Goal: Task Accomplishment & Management: Manage account settings

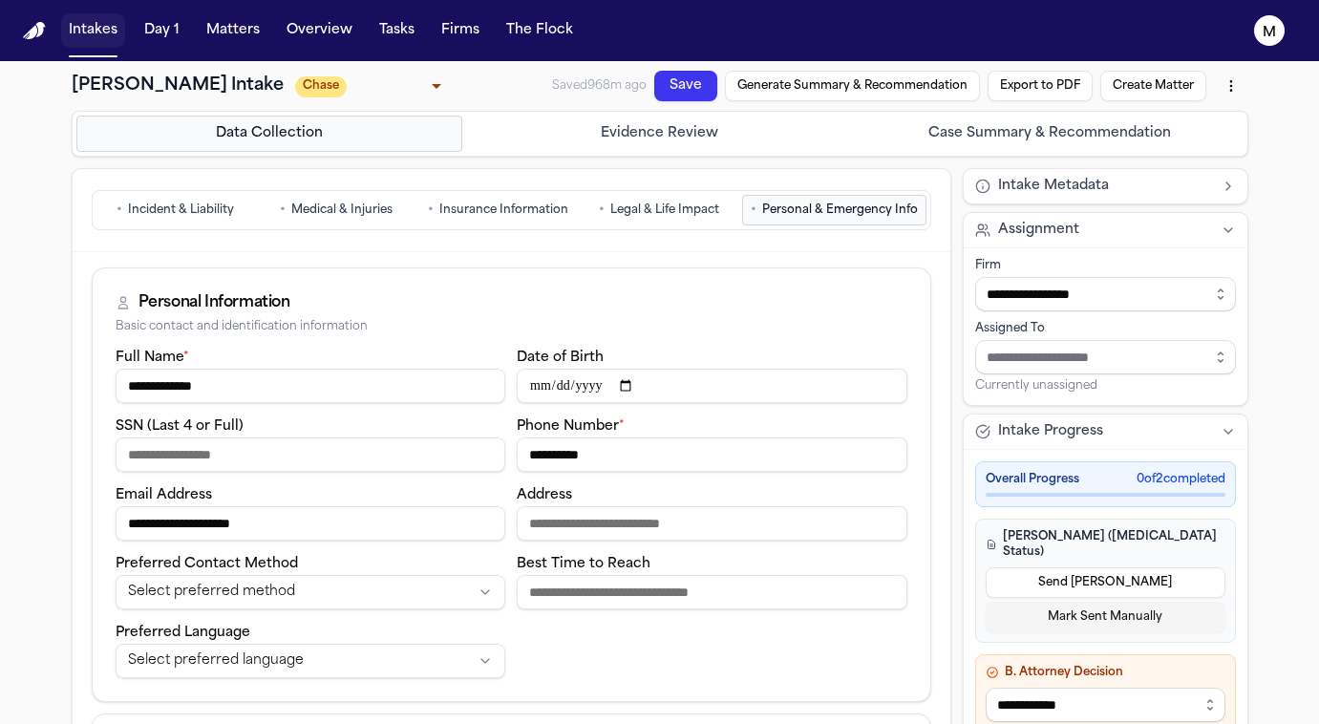
click at [122, 38] on button "Intakes" at bounding box center [93, 30] width 64 height 34
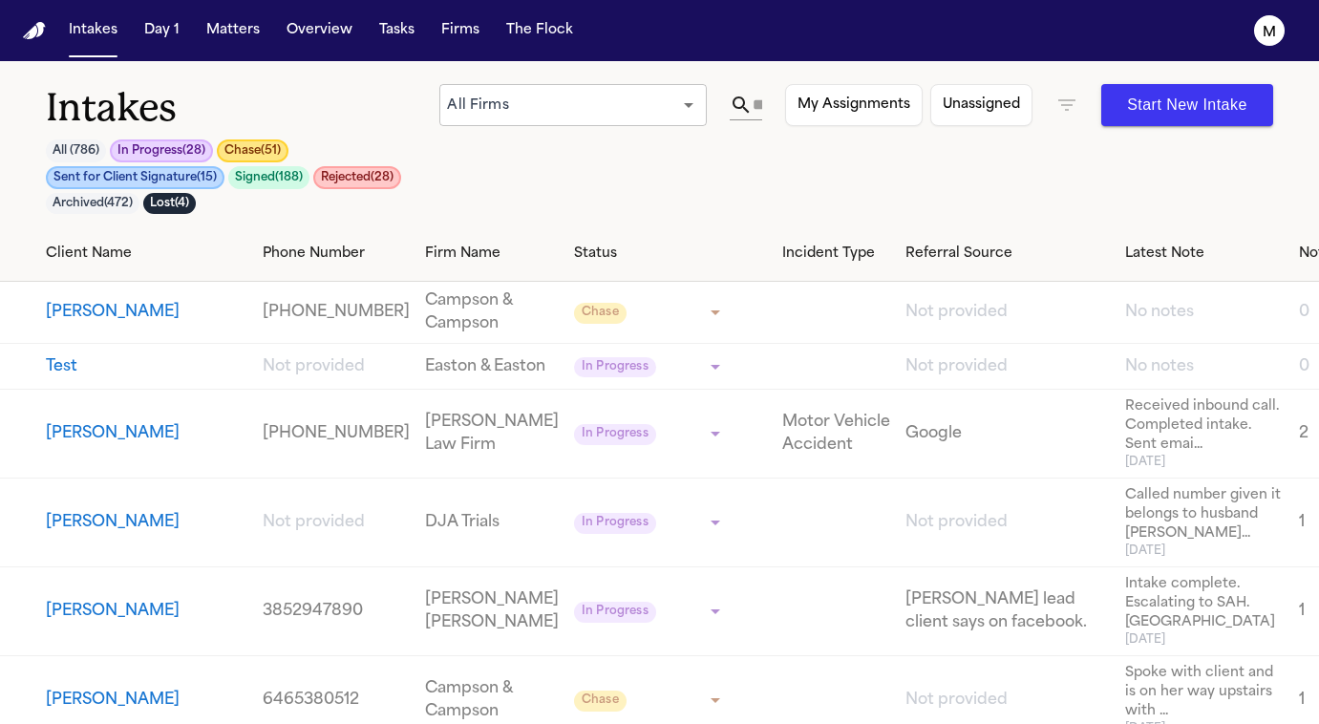
click at [257, 145] on button "Chase ( 51 )" at bounding box center [253, 150] width 72 height 23
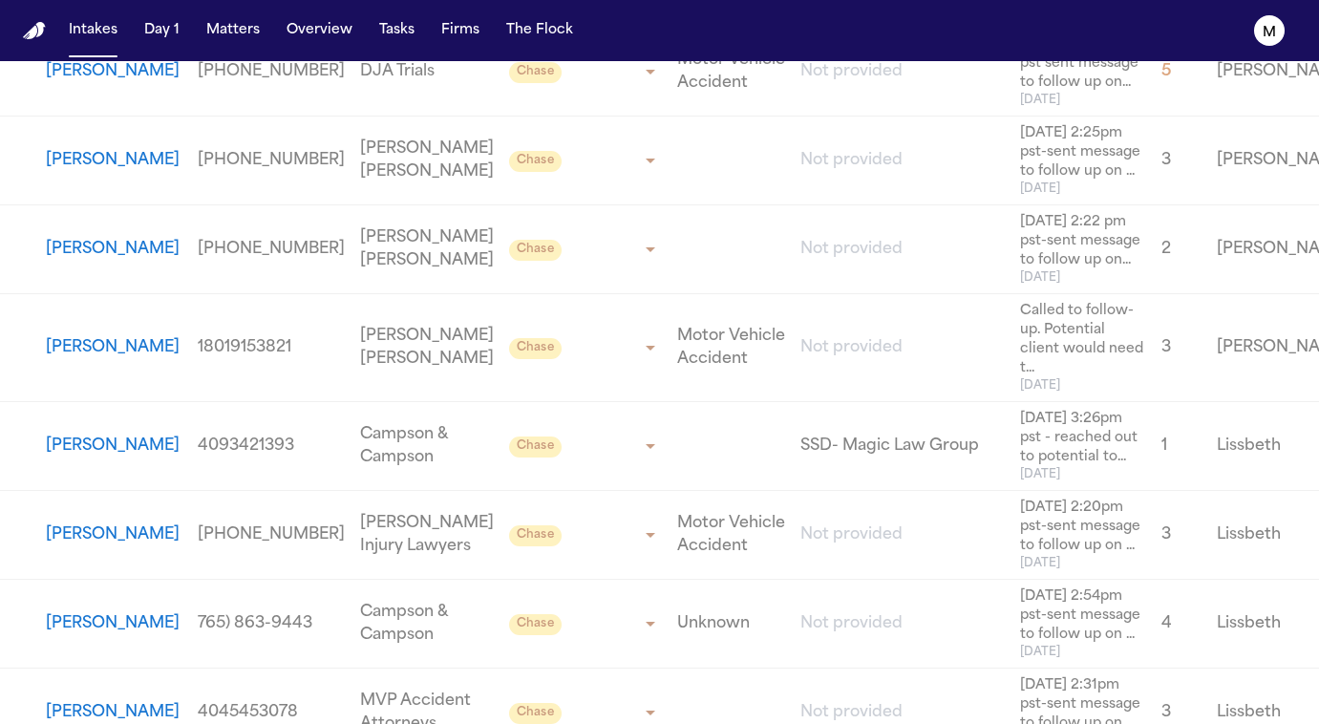
scroll to position [3015, 0]
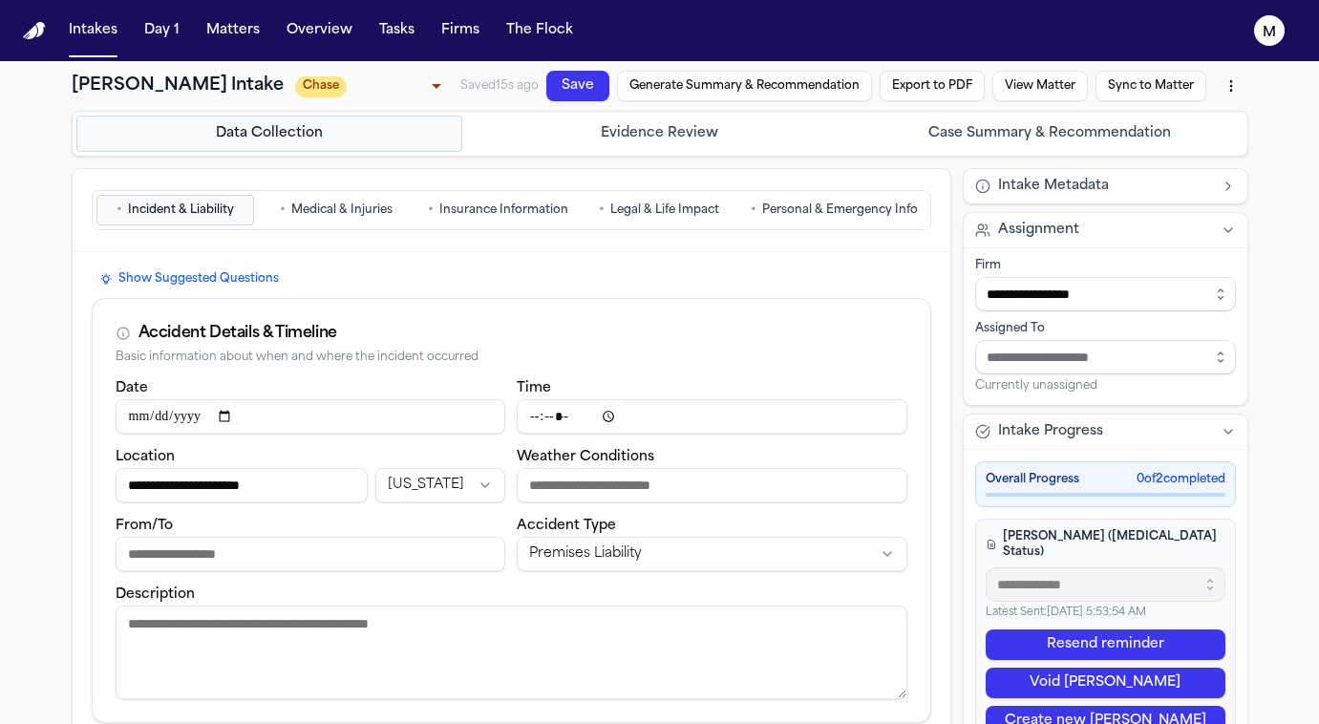
click at [423, 92] on body "**********" at bounding box center [659, 362] width 1319 height 724
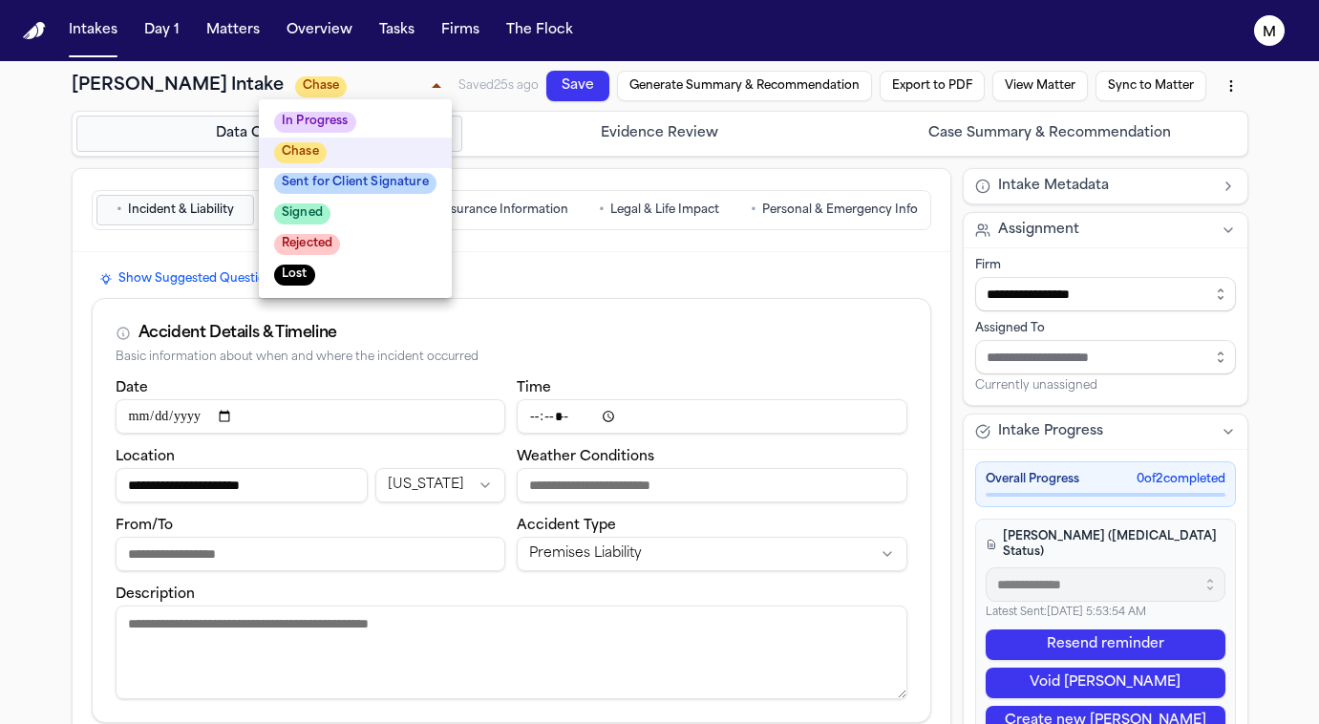
click at [389, 184] on span "Sent for Client Signature" at bounding box center [355, 183] width 162 height 21
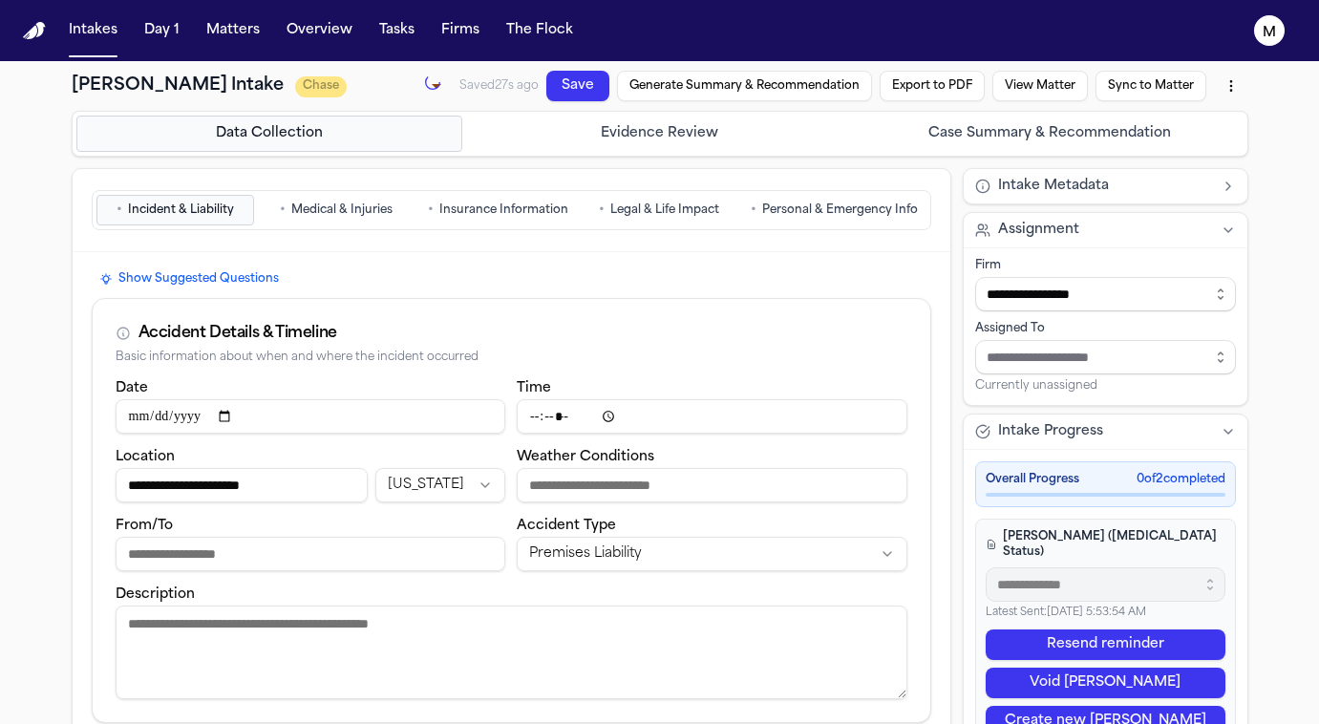
type input "**********"
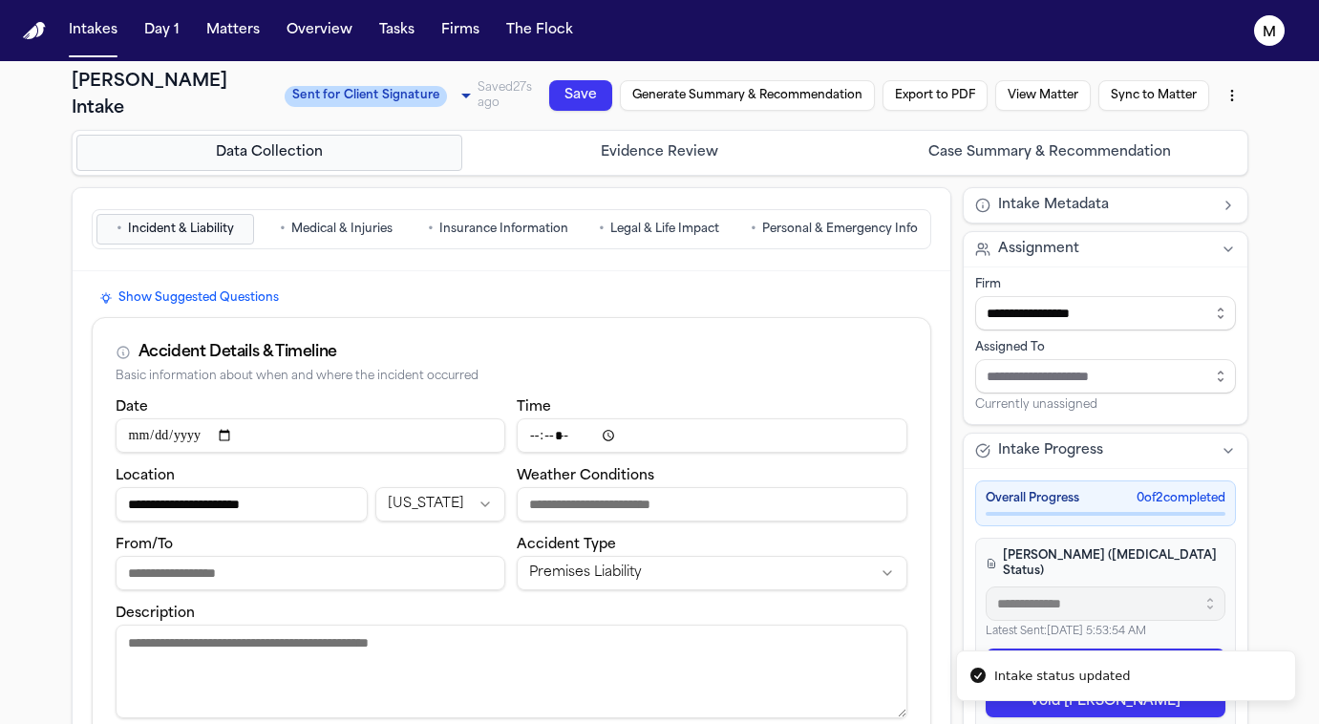
click at [578, 71] on button "Save" at bounding box center [607, 37] width 65 height 67
click at [578, 86] on button "Save" at bounding box center [592, 57] width 70 height 58
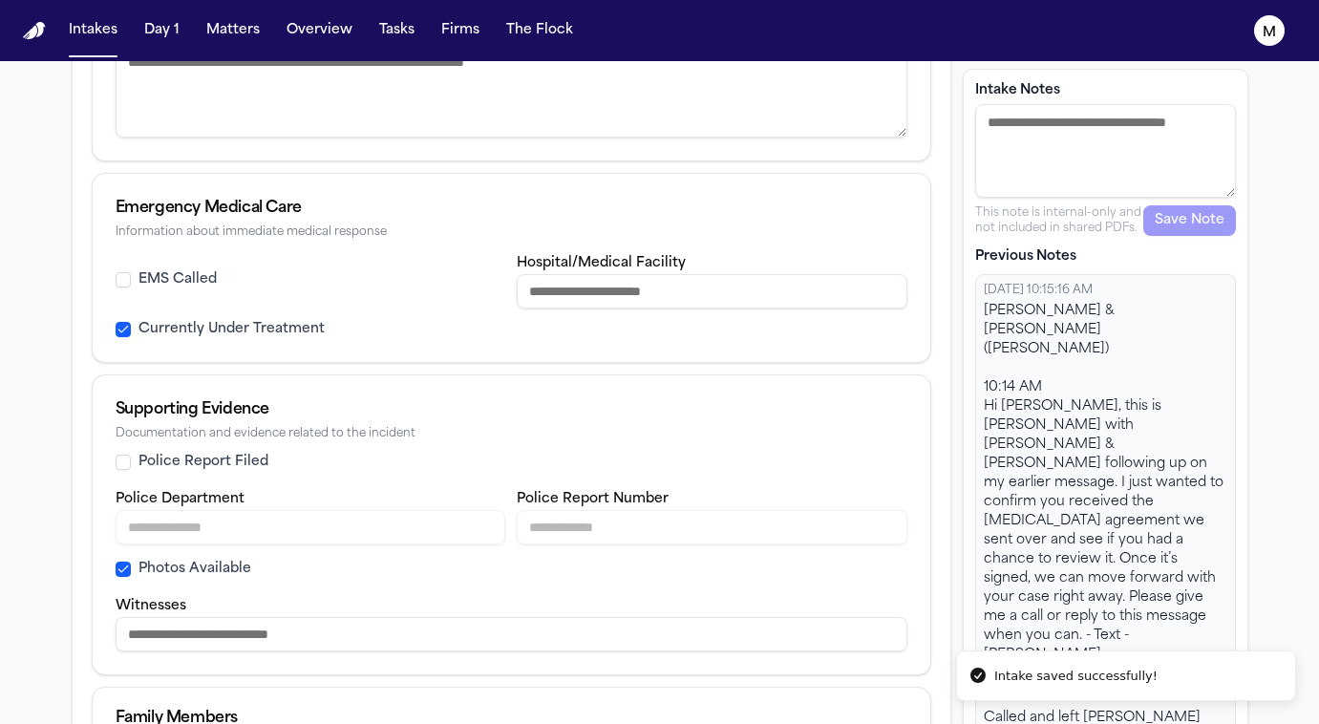
scroll to position [812, 0]
click at [1044, 135] on textarea "Intake Notes" at bounding box center [1106, 150] width 261 height 94
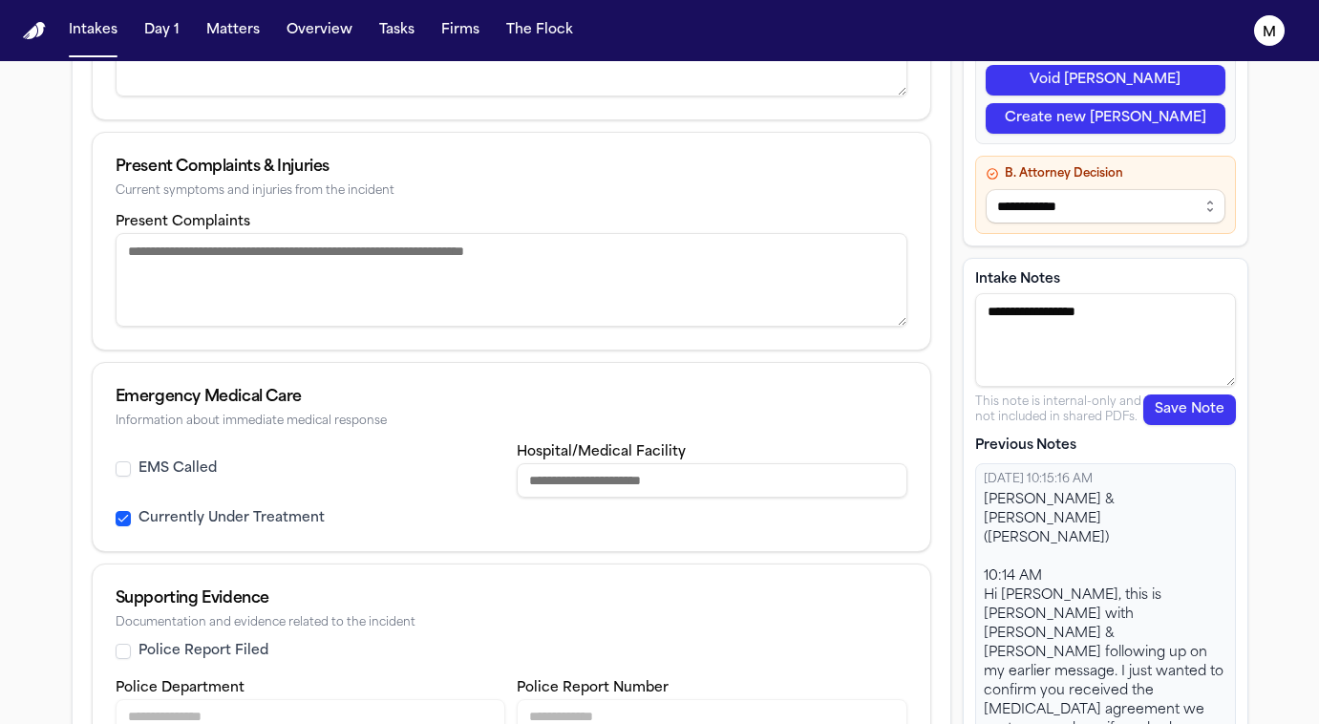
scroll to position [534, 0]
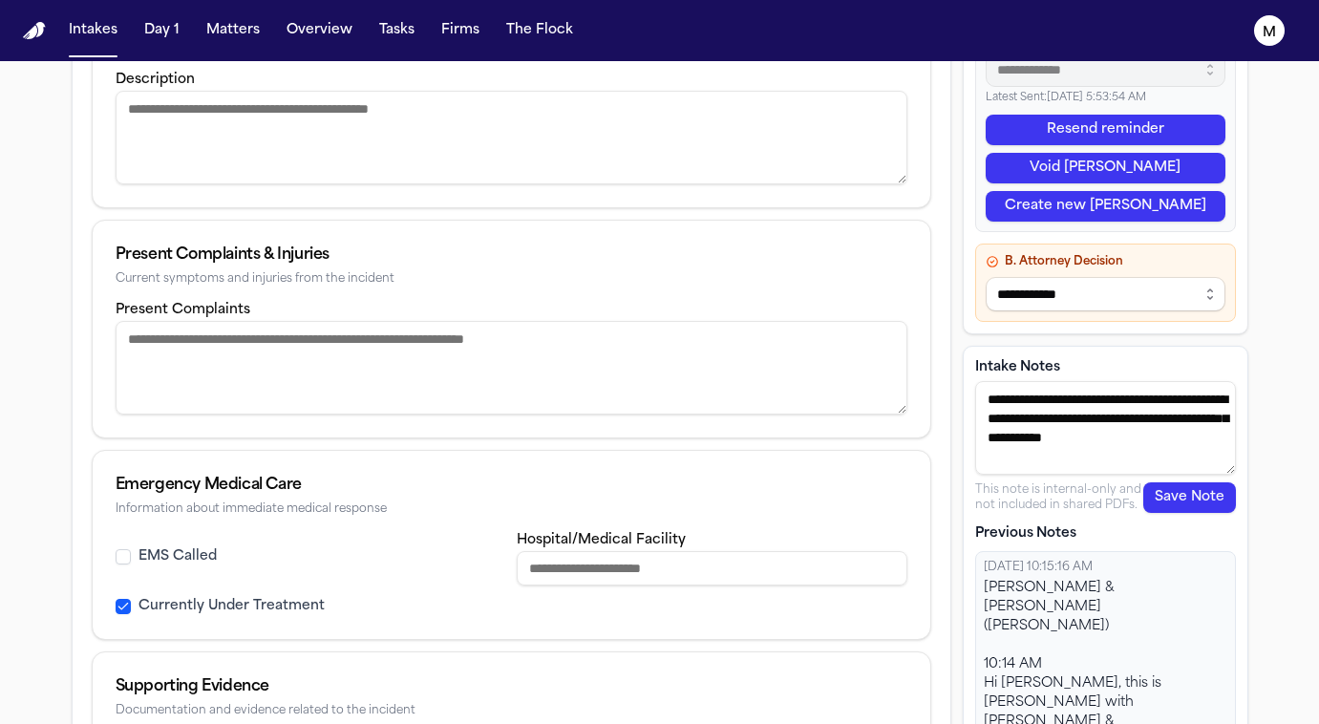
type textarea "**********"
click at [1164, 510] on button "Save Note" at bounding box center [1190, 498] width 93 height 31
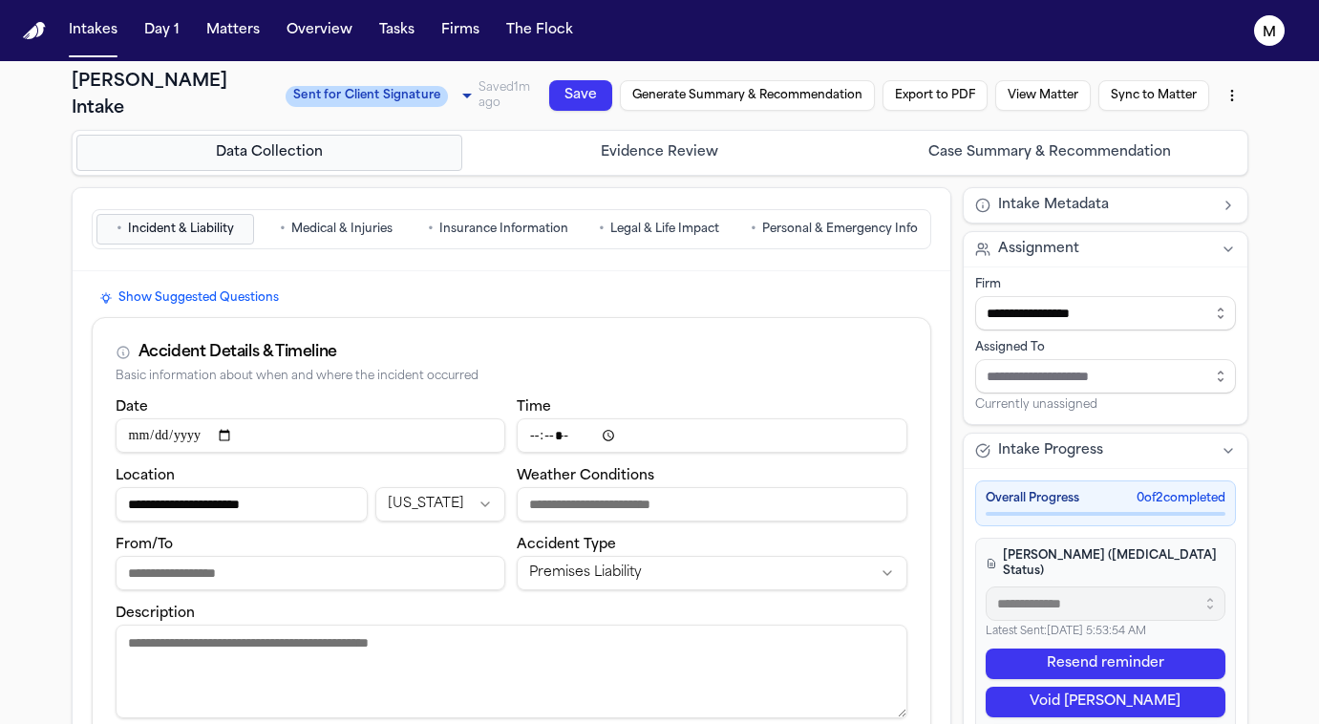
scroll to position [0, 0]
click at [555, 97] on button "Save" at bounding box center [582, 78] width 68 height 43
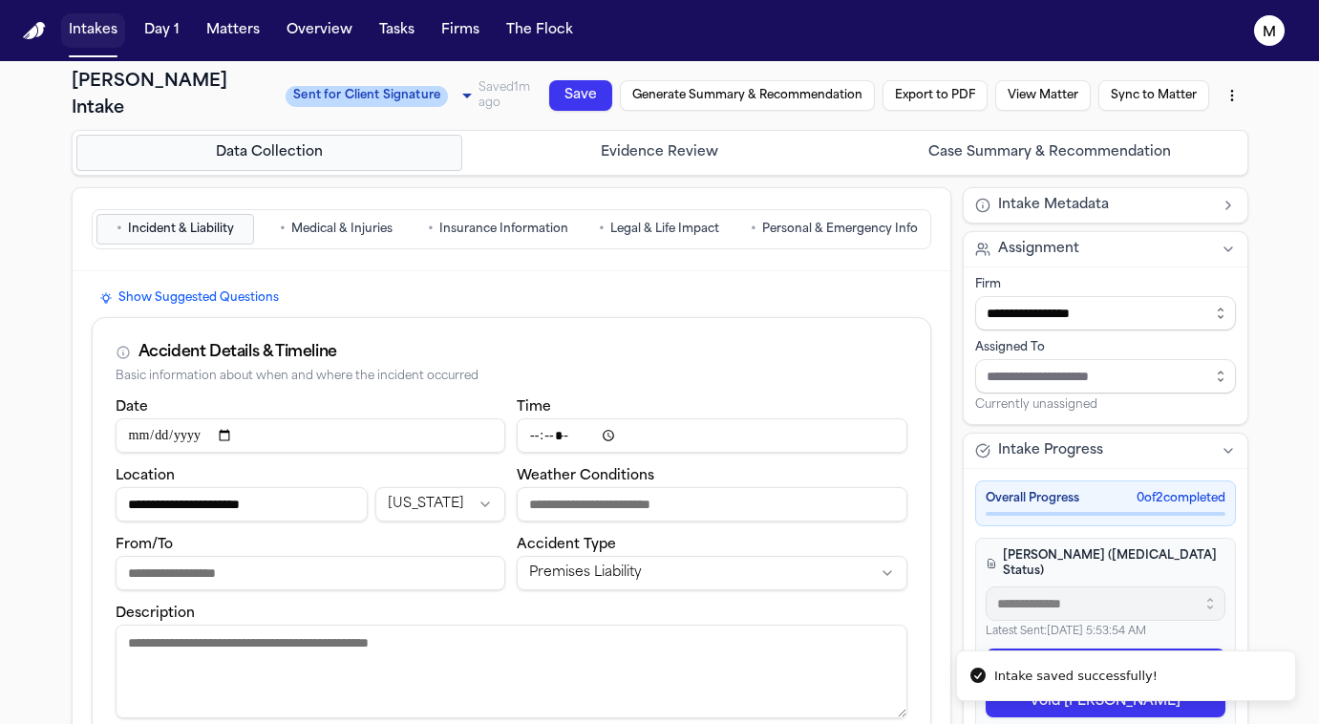
click at [117, 47] on button "Intakes" at bounding box center [93, 30] width 64 height 34
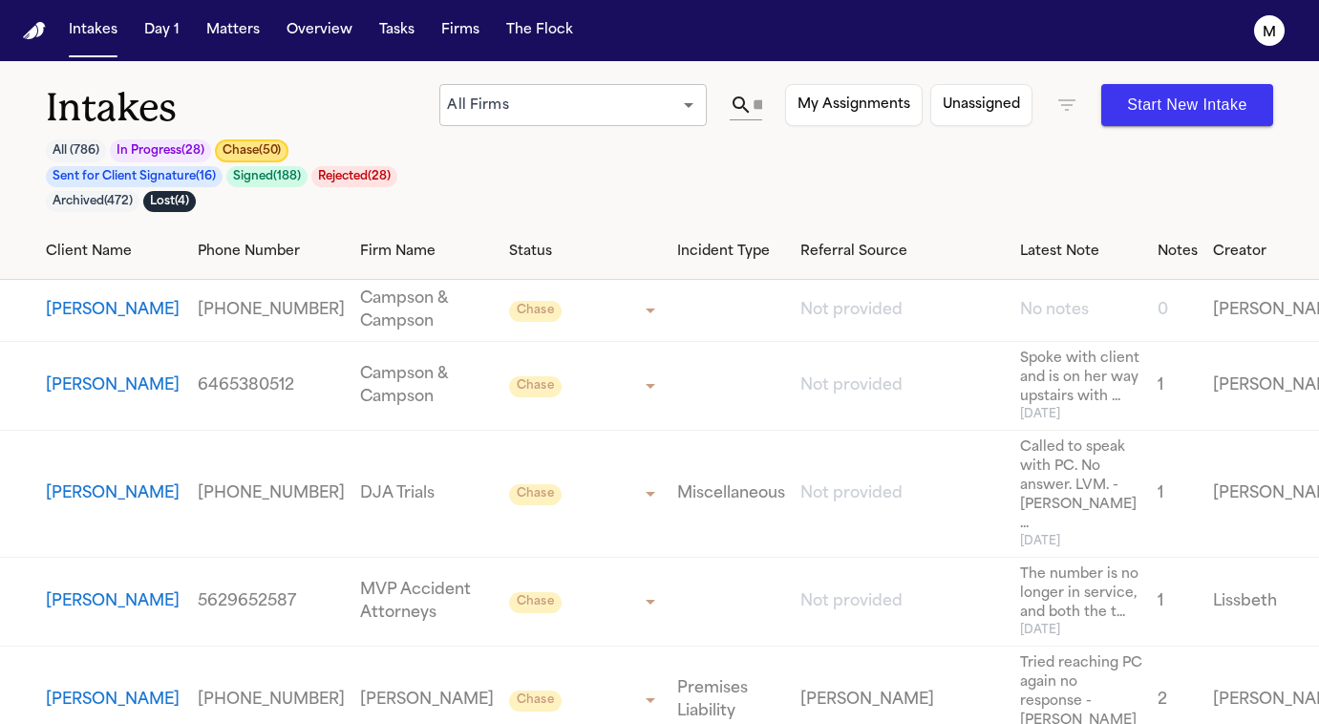
click at [272, 159] on button "Chase ( 50 )" at bounding box center [252, 150] width 74 height 23
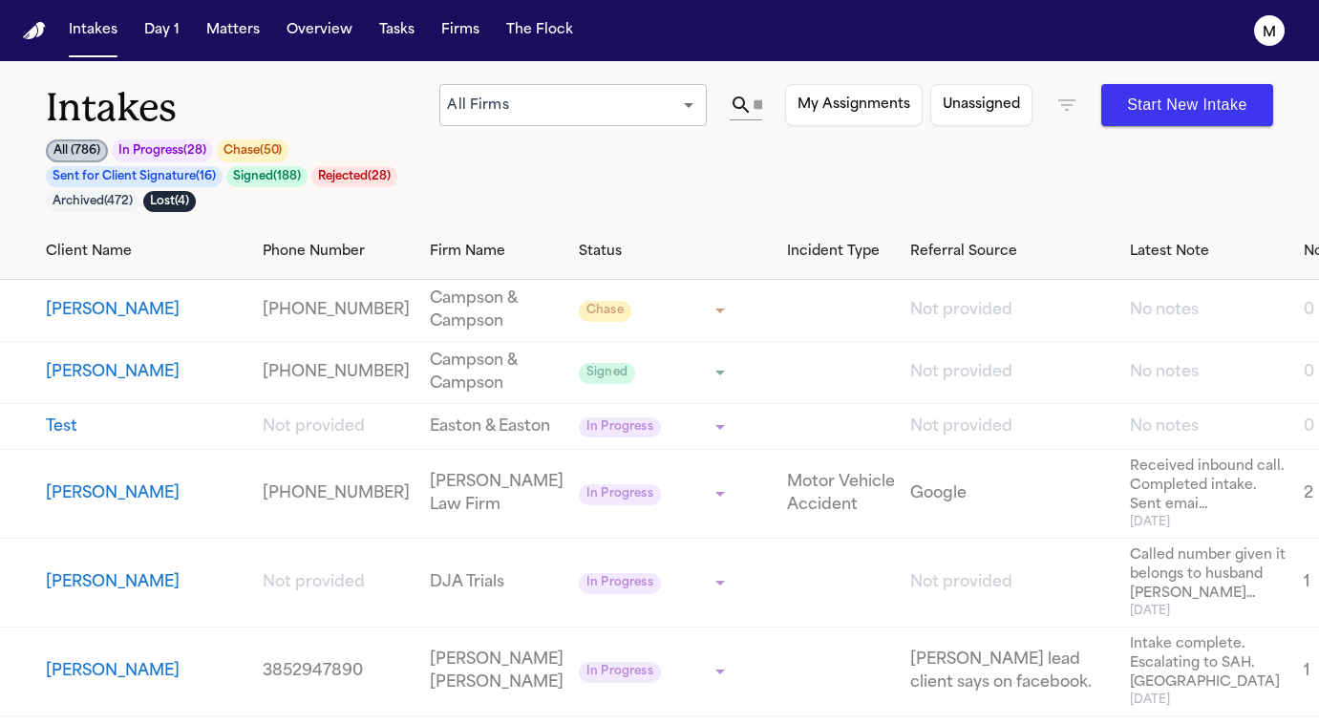
click at [266, 152] on button "Chase ( 50 )" at bounding box center [253, 150] width 72 height 23
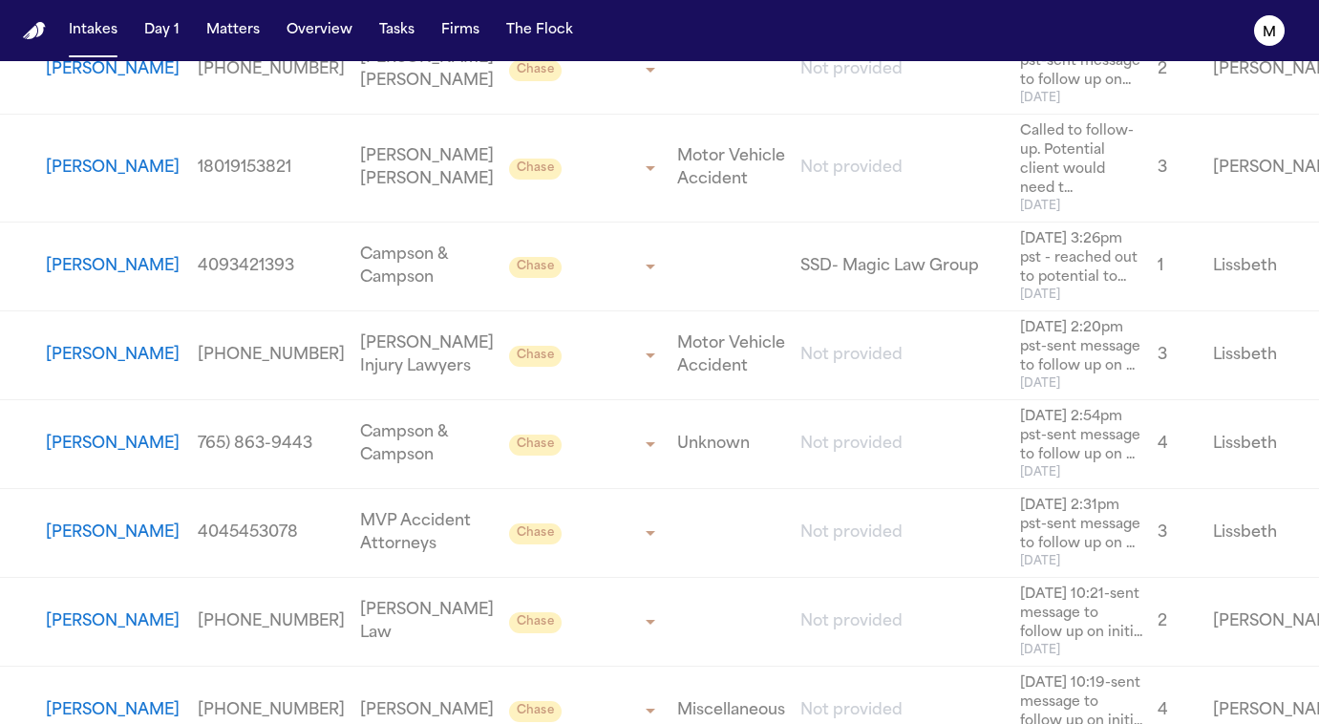
scroll to position [3089, 0]
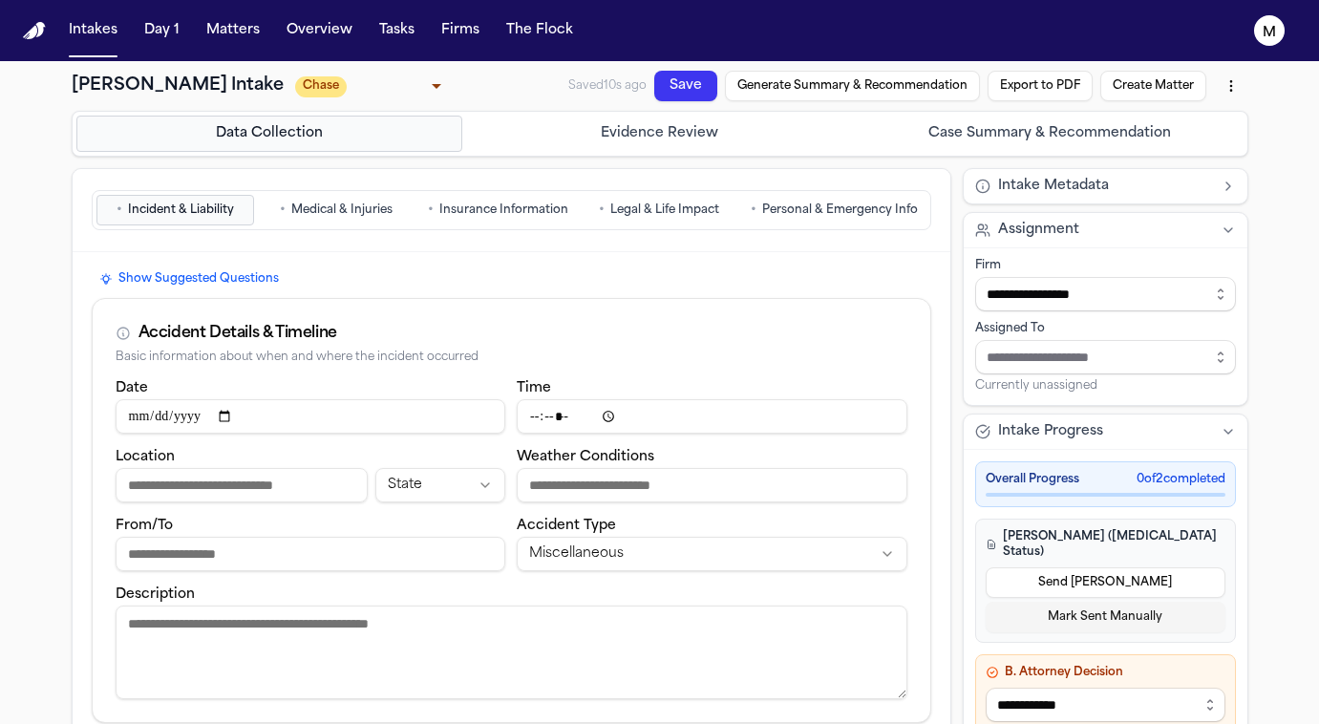
click at [843, 210] on span "Personal & Emergency Info" at bounding box center [840, 210] width 156 height 15
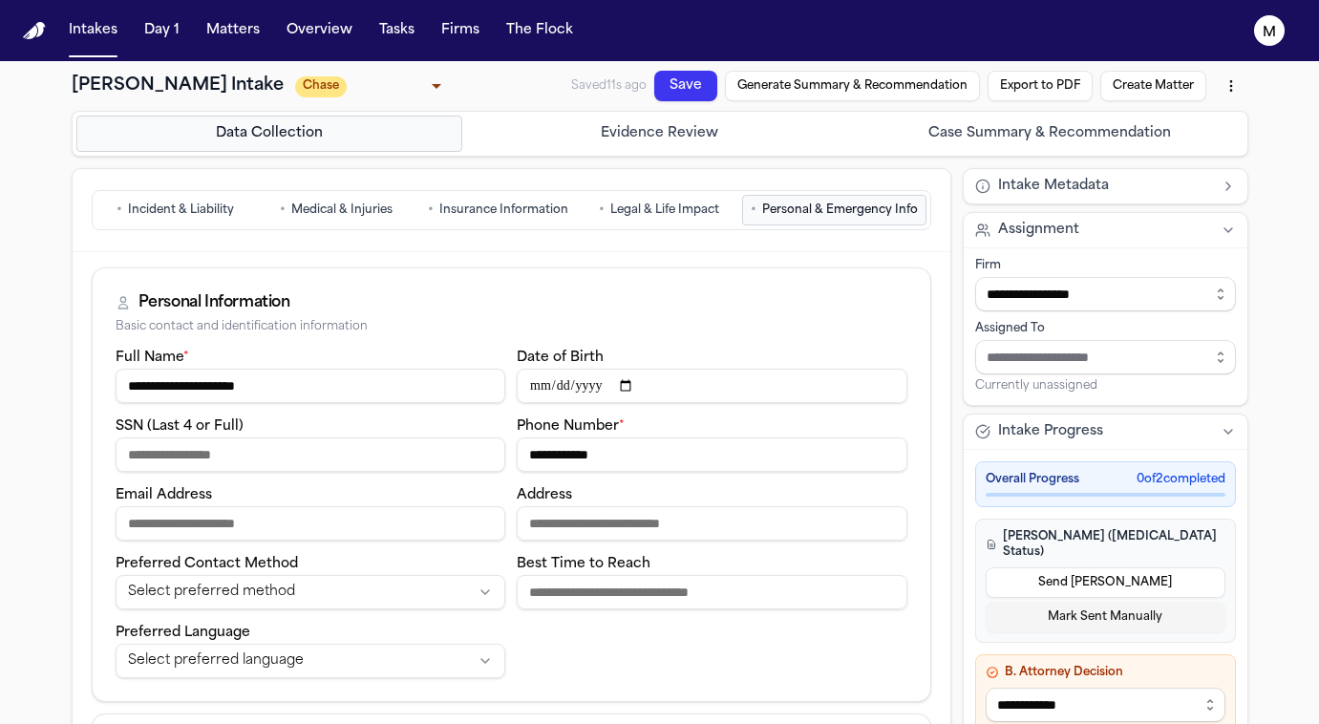
click at [558, 462] on input "**********" at bounding box center [712, 455] width 391 height 34
click at [557, 462] on input "**********" at bounding box center [712, 455] width 391 height 34
click at [191, 209] on span "Incident & Liability" at bounding box center [181, 210] width 106 height 15
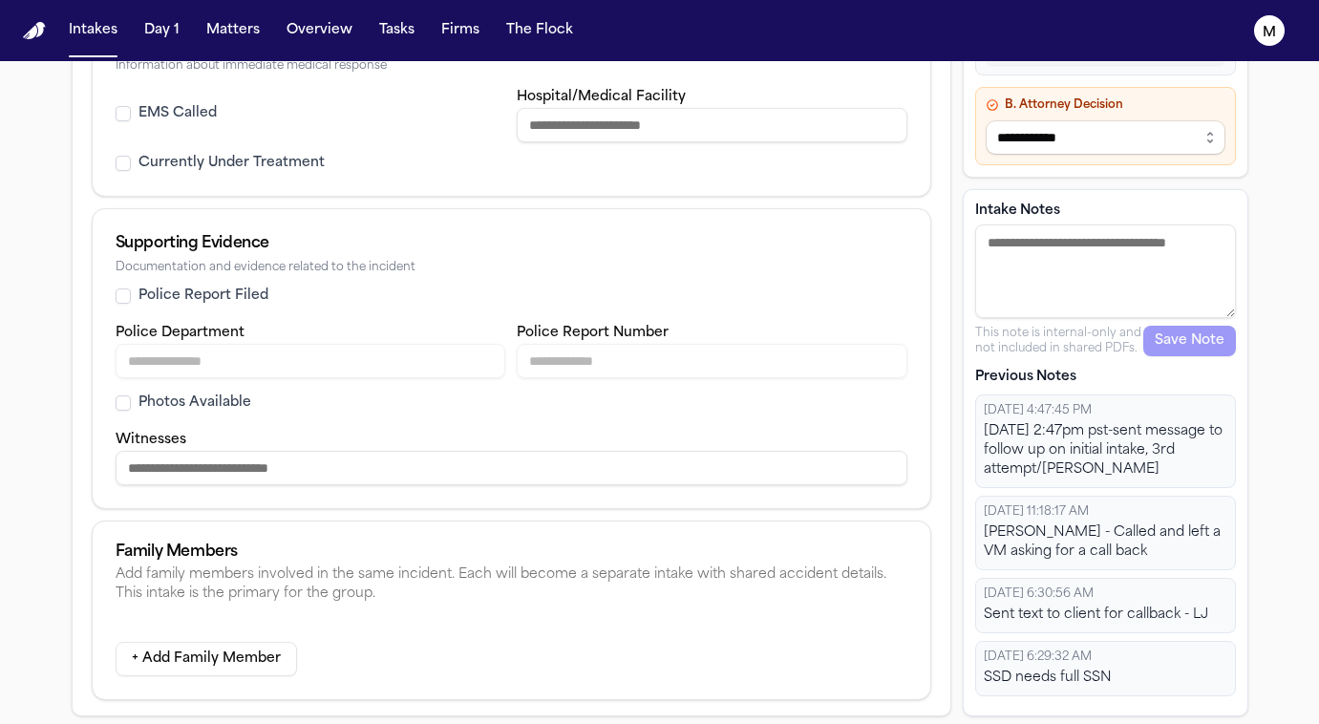
scroll to position [958, 0]
drag, startPoint x: 1093, startPoint y: 286, endPoint x: 1094, endPoint y: 260, distance: 25.8
click at [1093, 286] on textarea "Intake Notes" at bounding box center [1106, 272] width 261 height 94
type textarea "**********"
click at [1182, 337] on button "Save Note" at bounding box center [1190, 341] width 93 height 31
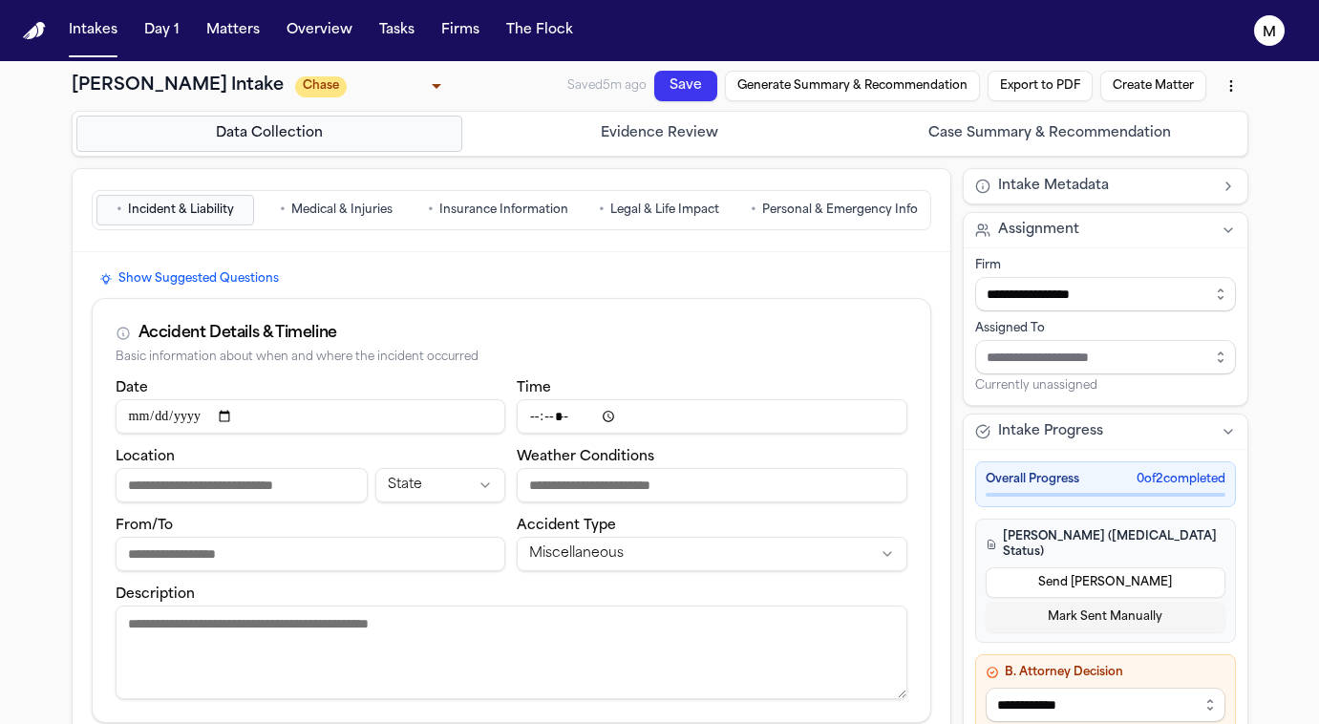
scroll to position [0, 0]
click at [691, 82] on button "Save" at bounding box center [682, 99] width 70 height 58
click at [96, 43] on button "Intakes" at bounding box center [93, 30] width 64 height 34
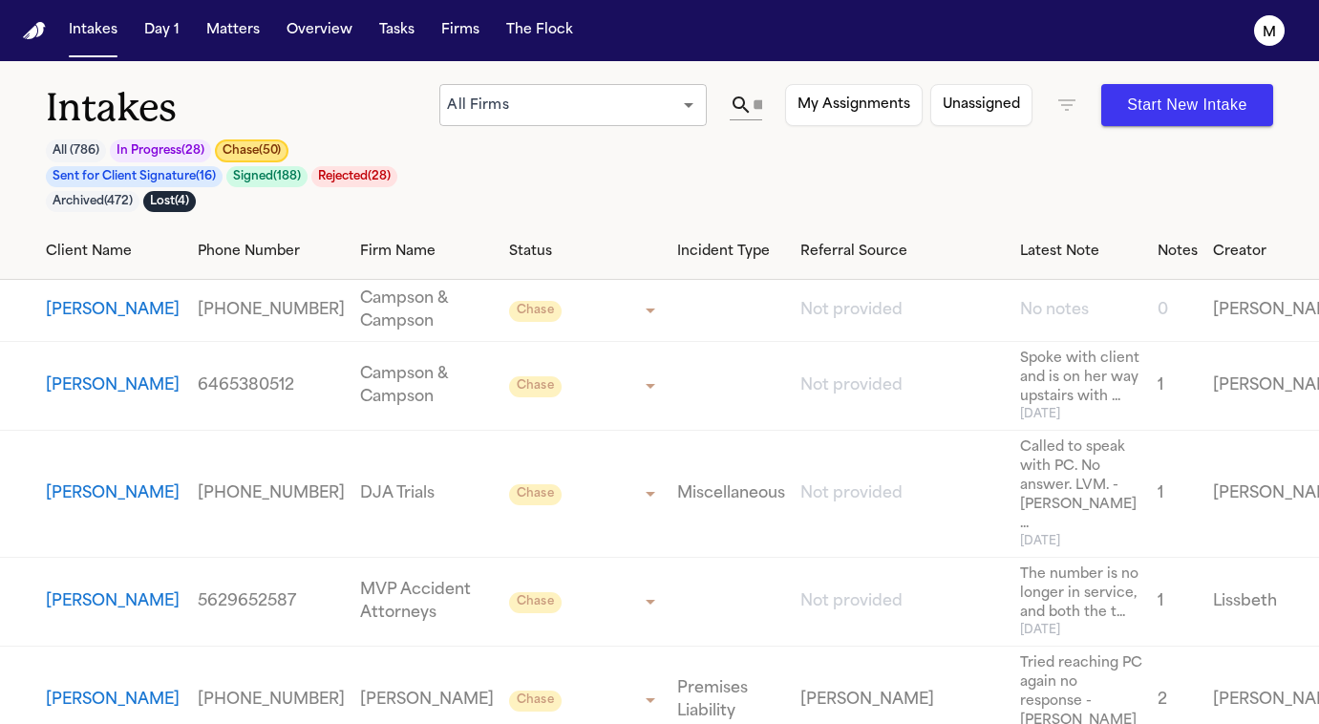
click at [258, 143] on button "Chase ( 50 )" at bounding box center [252, 150] width 74 height 23
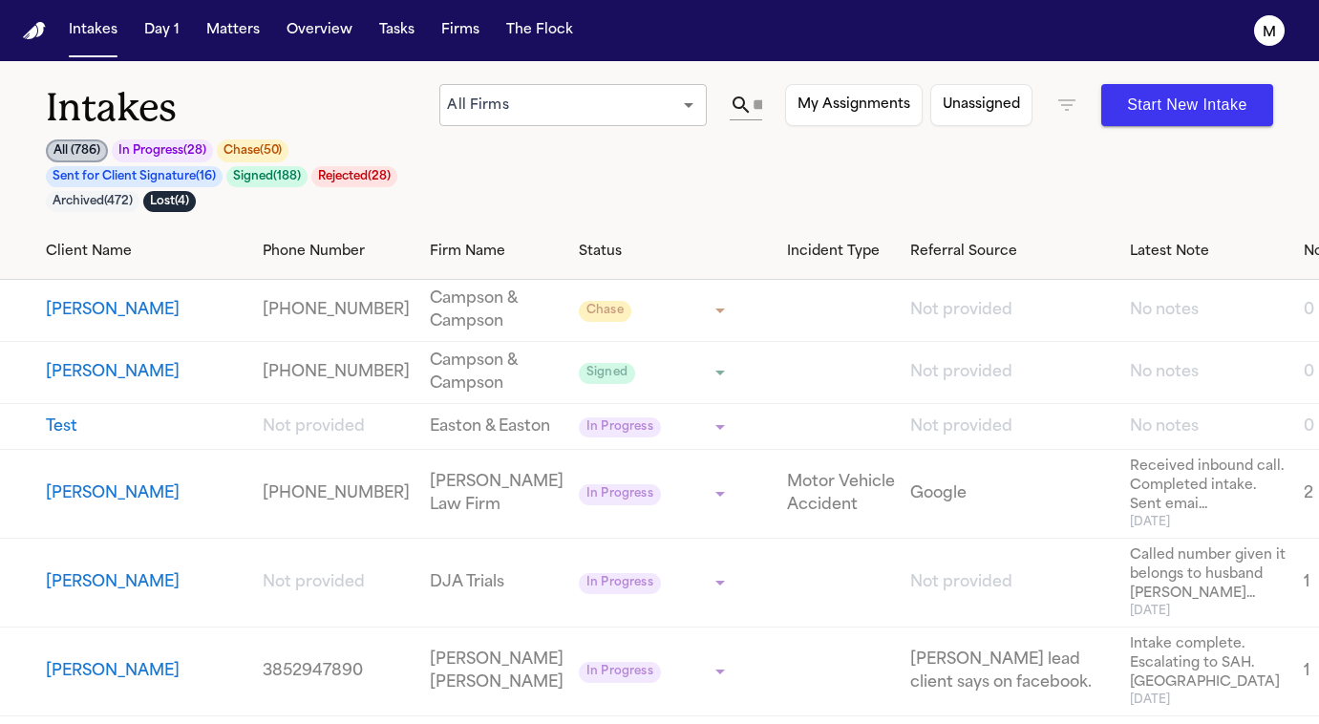
click at [255, 148] on button "Chase ( 50 )" at bounding box center [253, 150] width 72 height 23
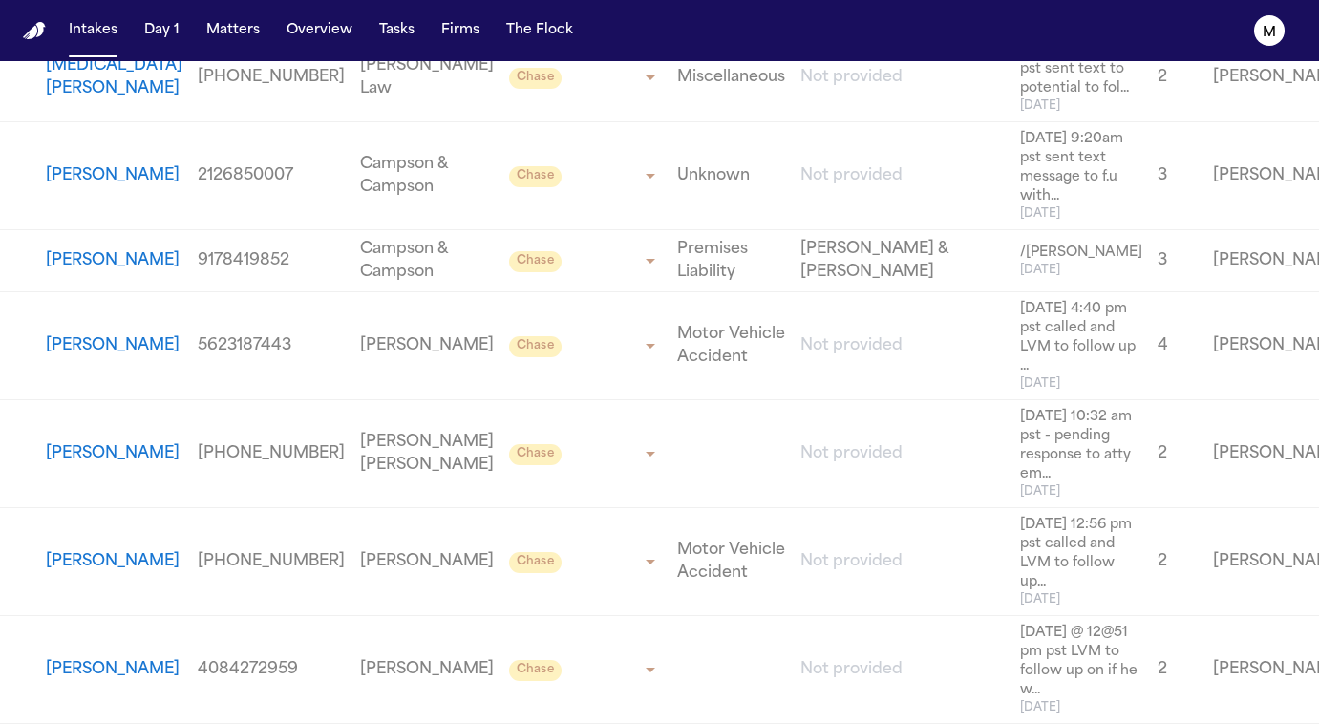
click at [84, 675] on button "[PERSON_NAME]" at bounding box center [113, 669] width 134 height 23
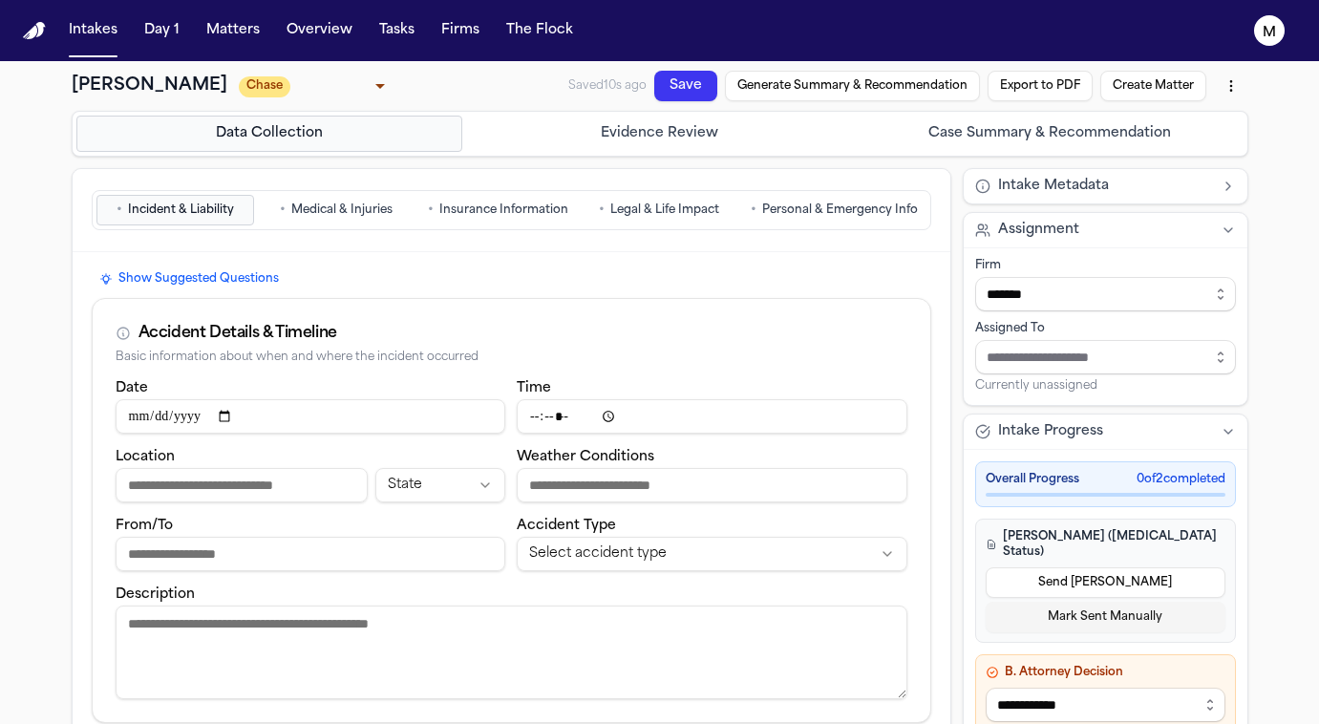
click at [814, 210] on span "Personal & Emergency Info" at bounding box center [840, 210] width 156 height 15
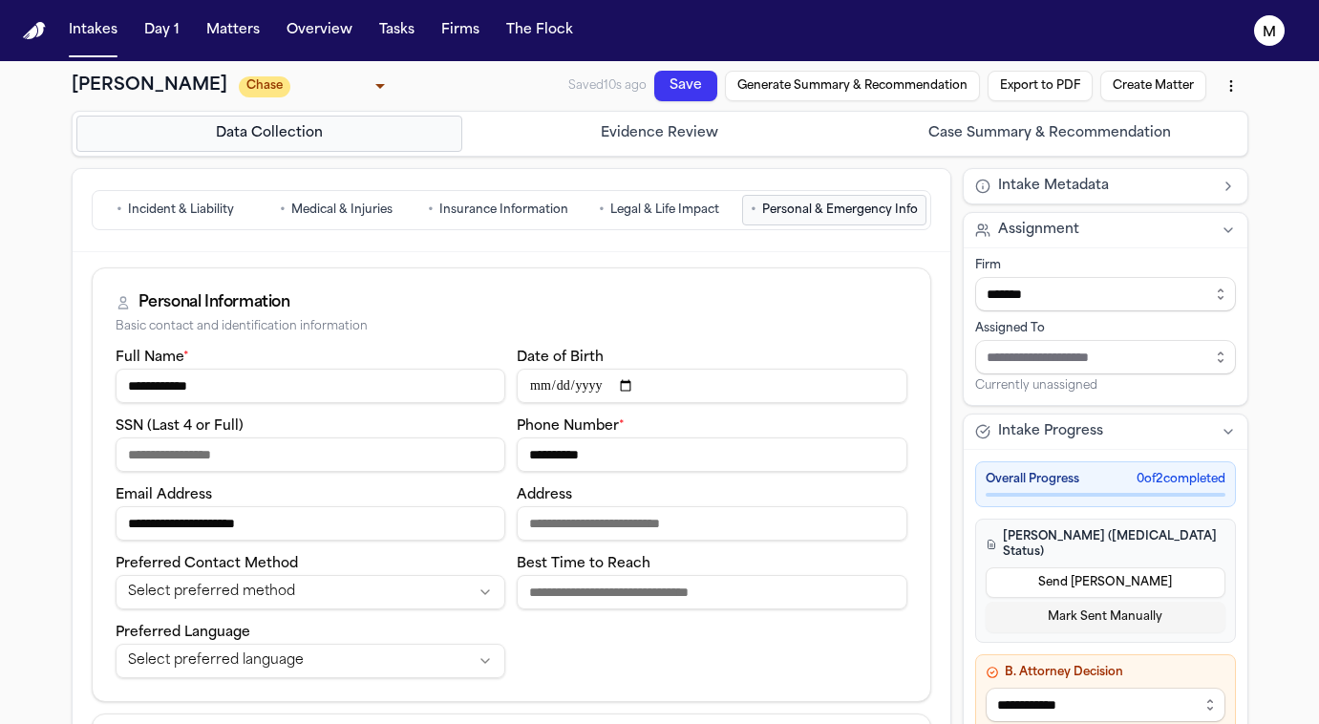
click at [590, 458] on input "**********" at bounding box center [712, 455] width 391 height 34
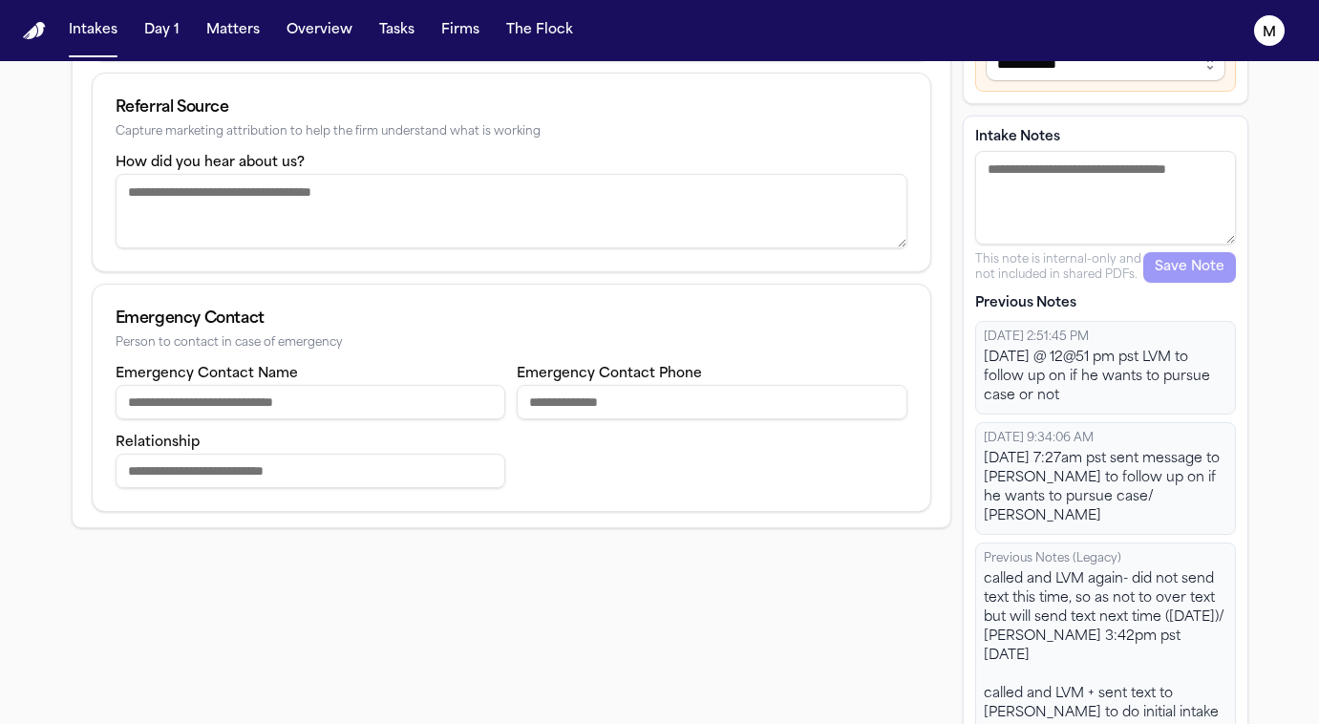
scroll to position [654, 0]
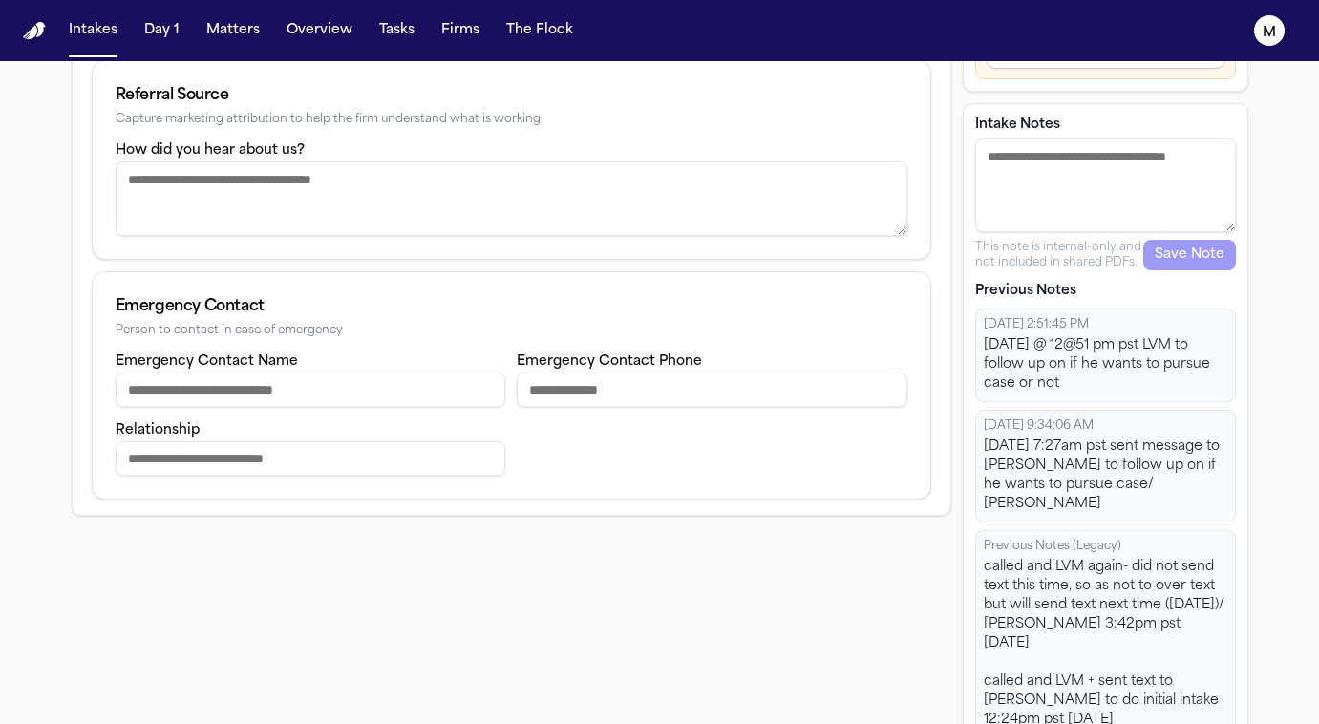
click at [1071, 150] on textarea "Intake Notes" at bounding box center [1106, 186] width 261 height 94
type textarea "**********"
click at [1210, 245] on button "Save Note" at bounding box center [1190, 255] width 93 height 31
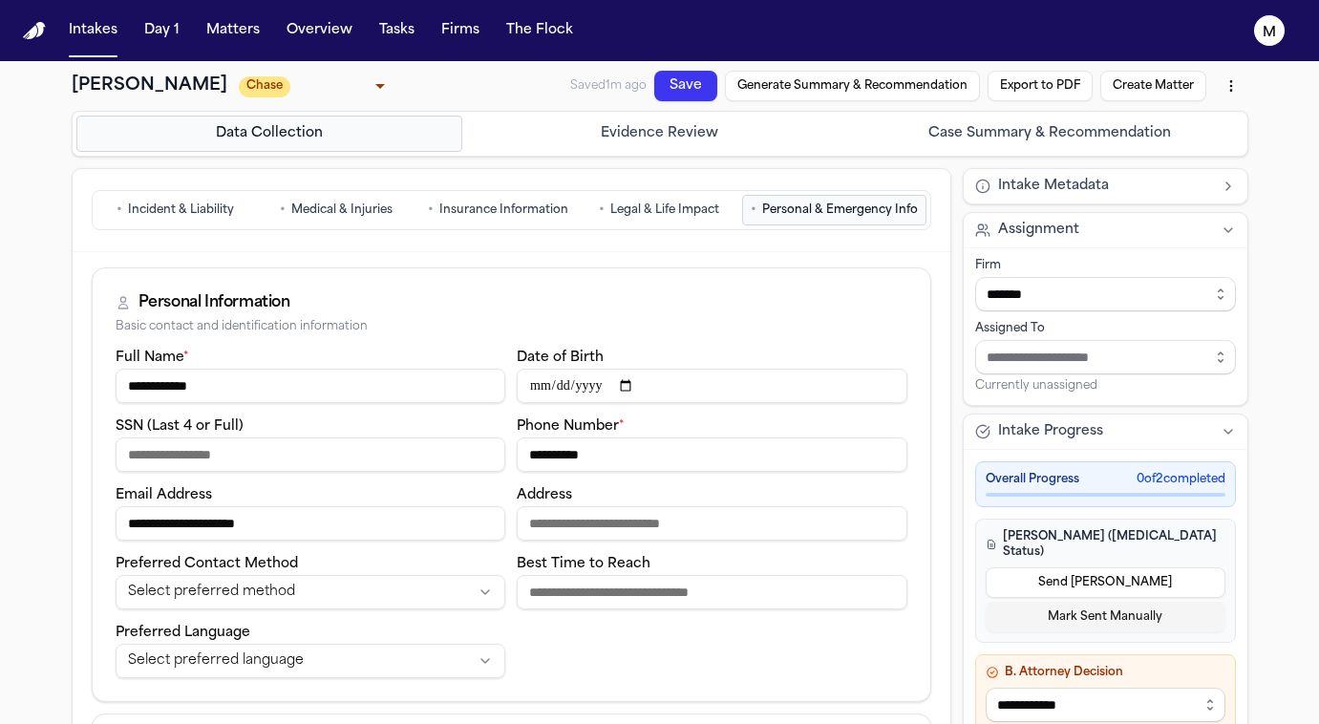
scroll to position [0, 0]
click at [691, 80] on button "Save" at bounding box center [685, 86] width 63 height 31
click at [686, 76] on button "Save" at bounding box center [685, 86] width 63 height 31
click at [99, 38] on button "Intakes" at bounding box center [93, 30] width 64 height 34
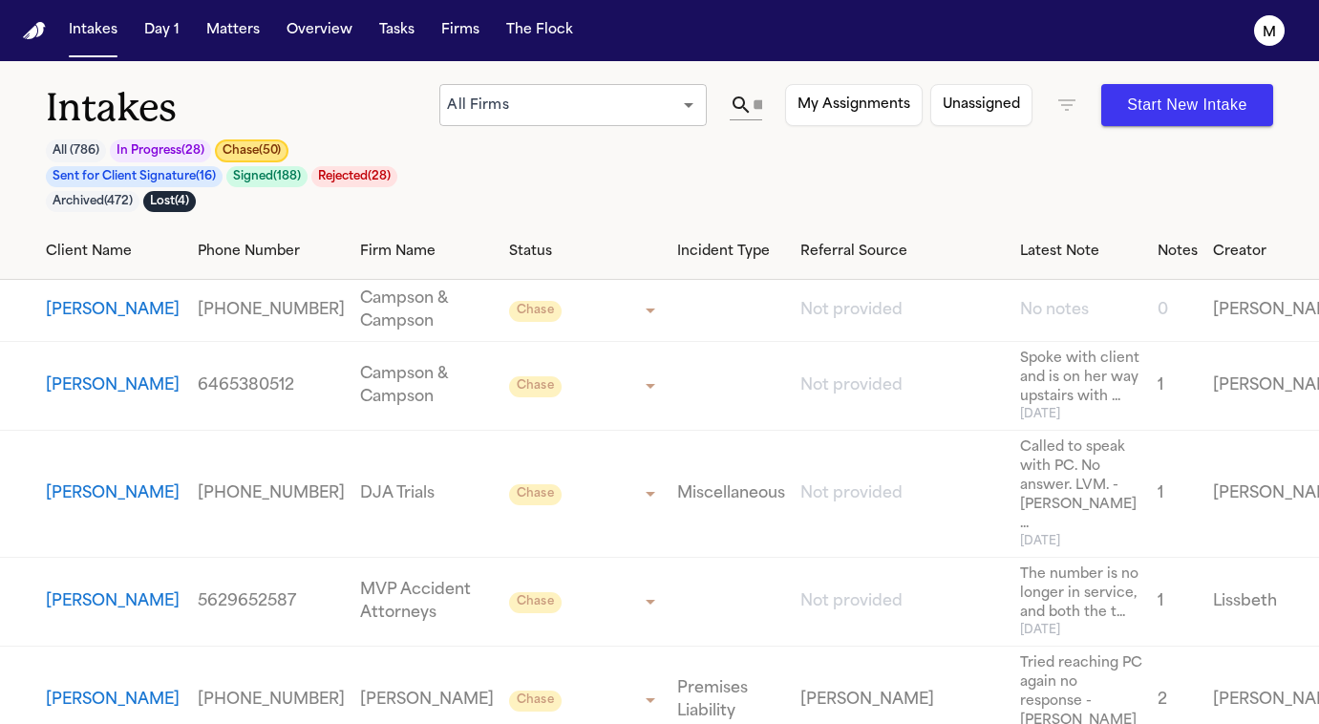
click at [247, 159] on button "Chase ( 50 )" at bounding box center [252, 150] width 74 height 23
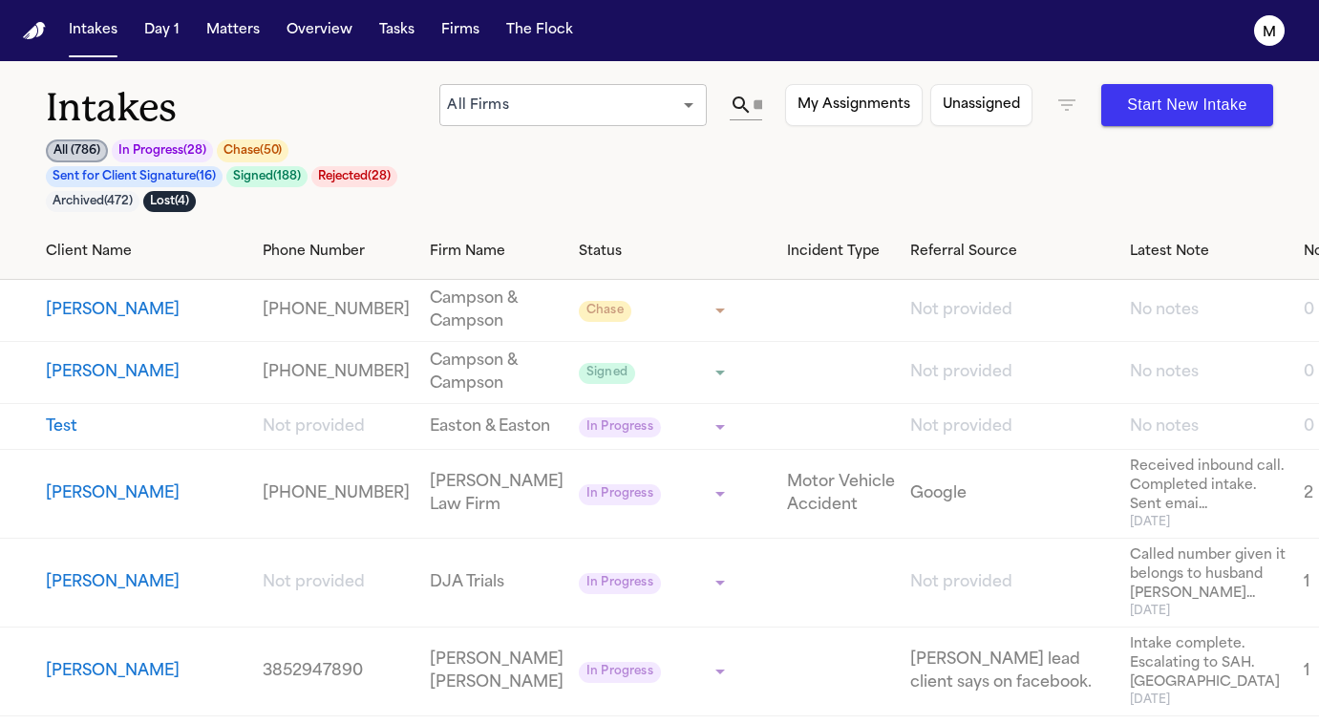
click at [262, 159] on button "Chase ( 50 )" at bounding box center [253, 150] width 72 height 23
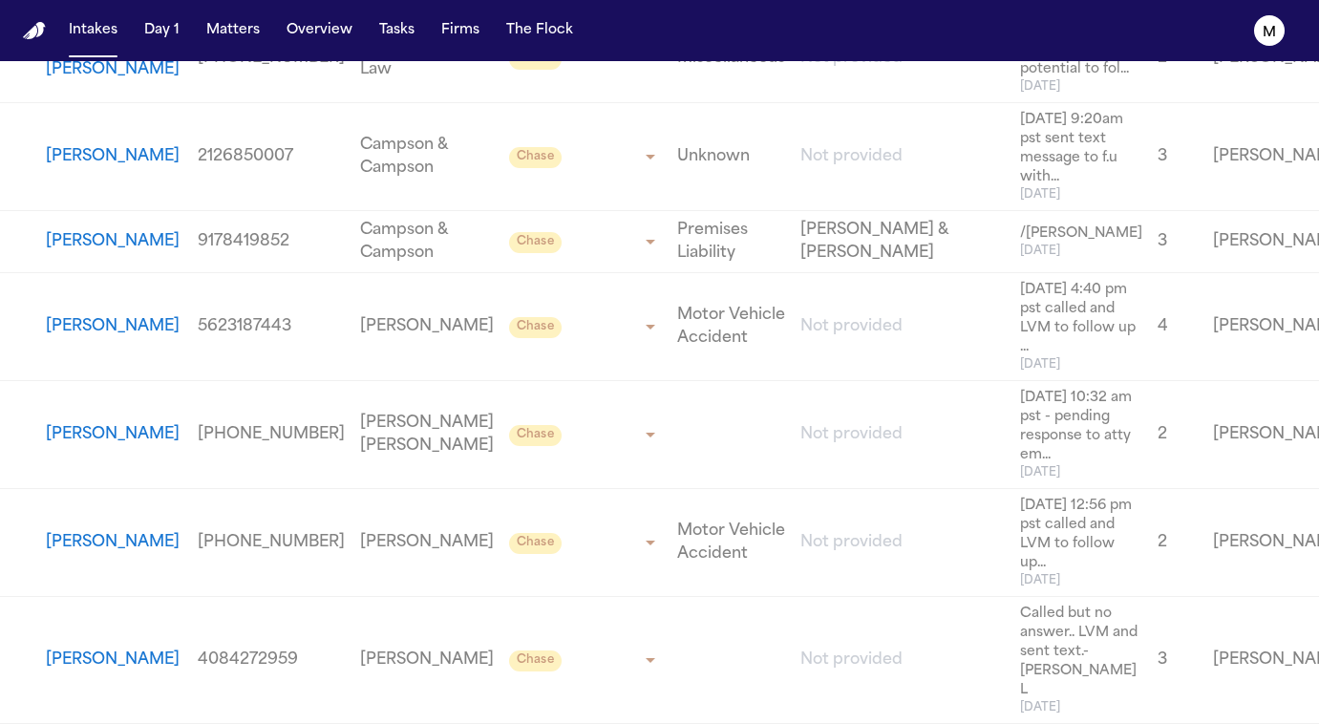
click at [94, 554] on button "[PERSON_NAME]" at bounding box center [113, 542] width 134 height 23
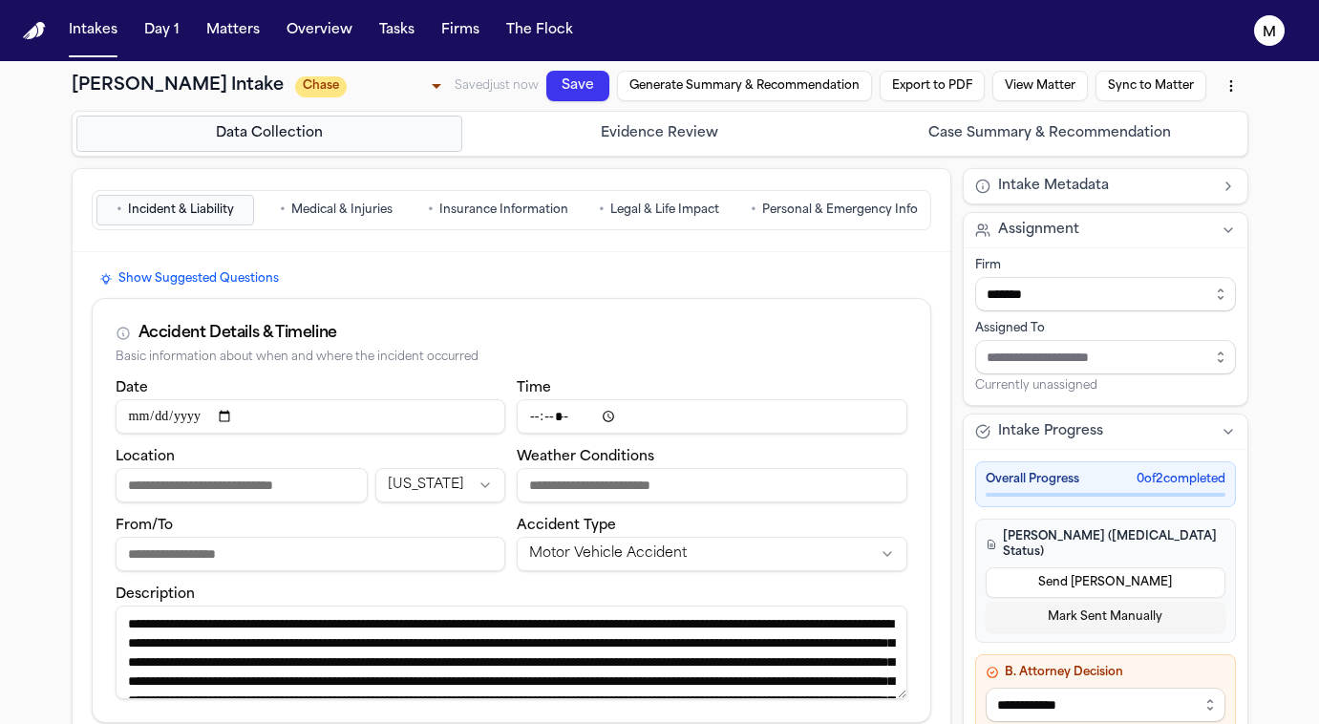
click at [842, 211] on span "Personal & Emergency Info" at bounding box center [840, 210] width 156 height 15
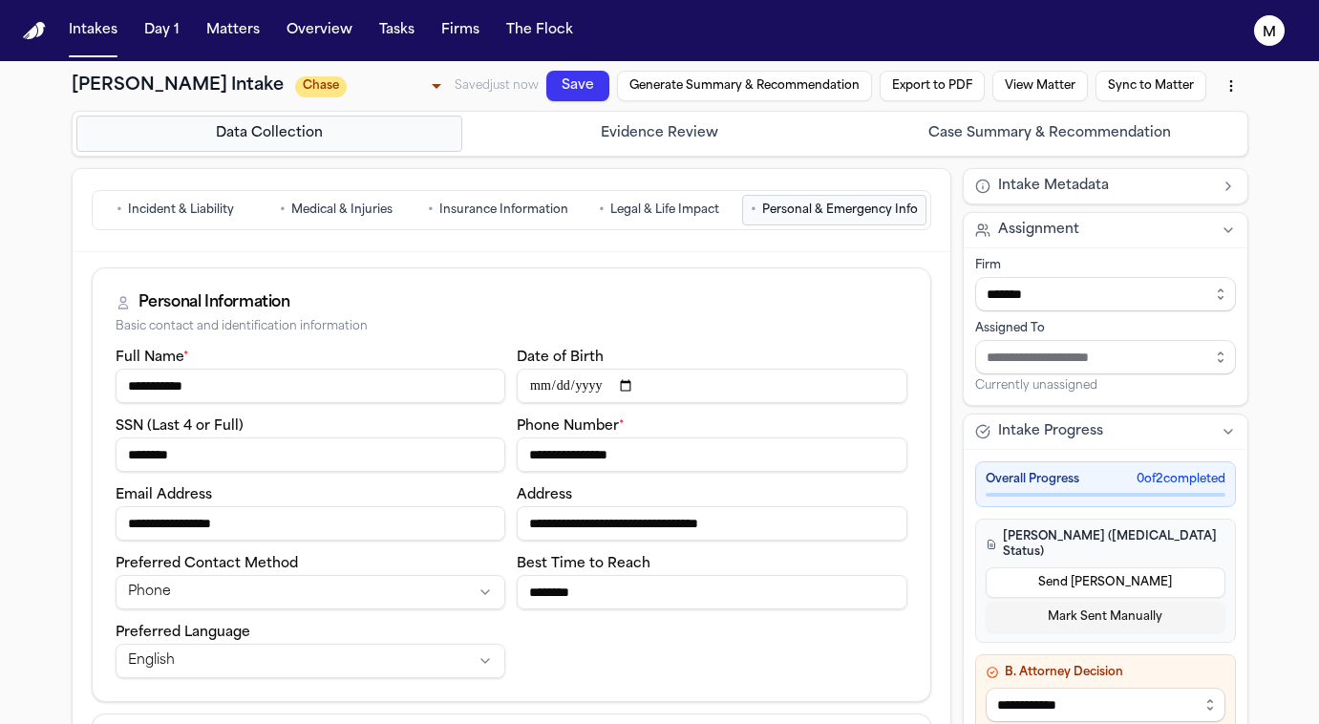
click at [559, 463] on input "**********" at bounding box center [712, 455] width 391 height 34
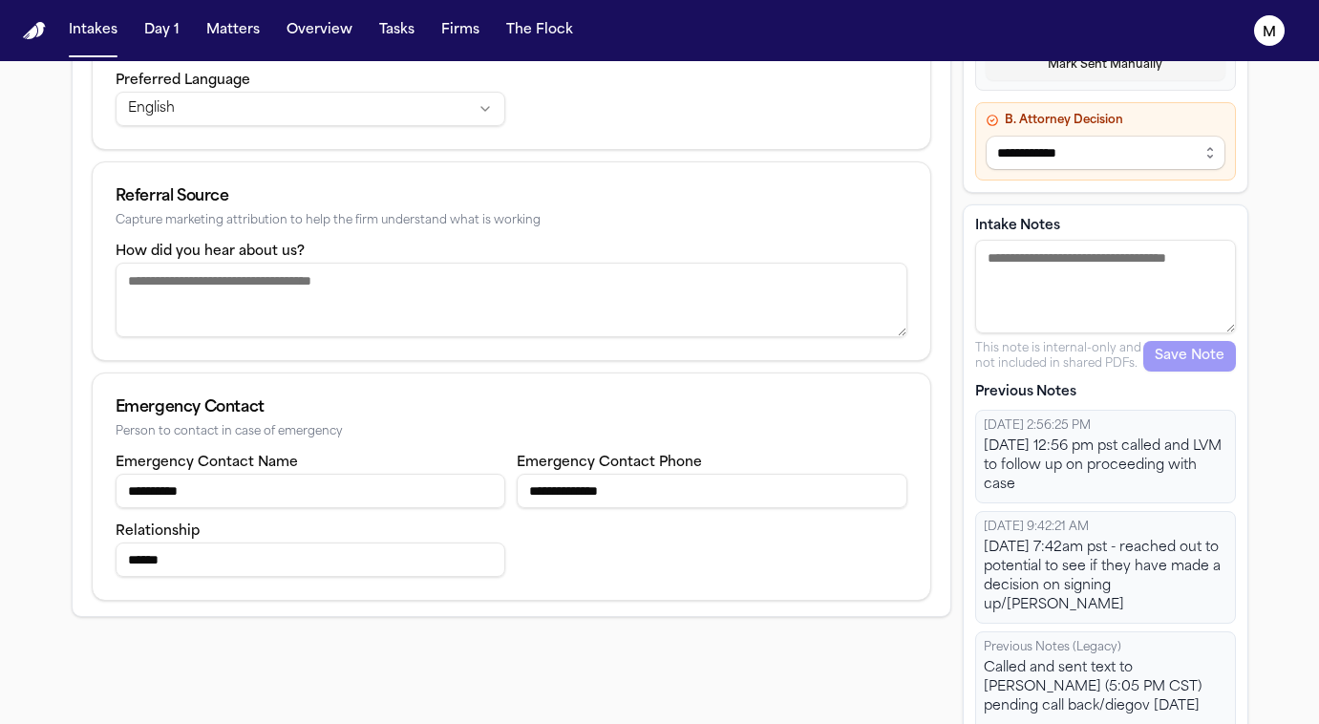
scroll to position [468, 0]
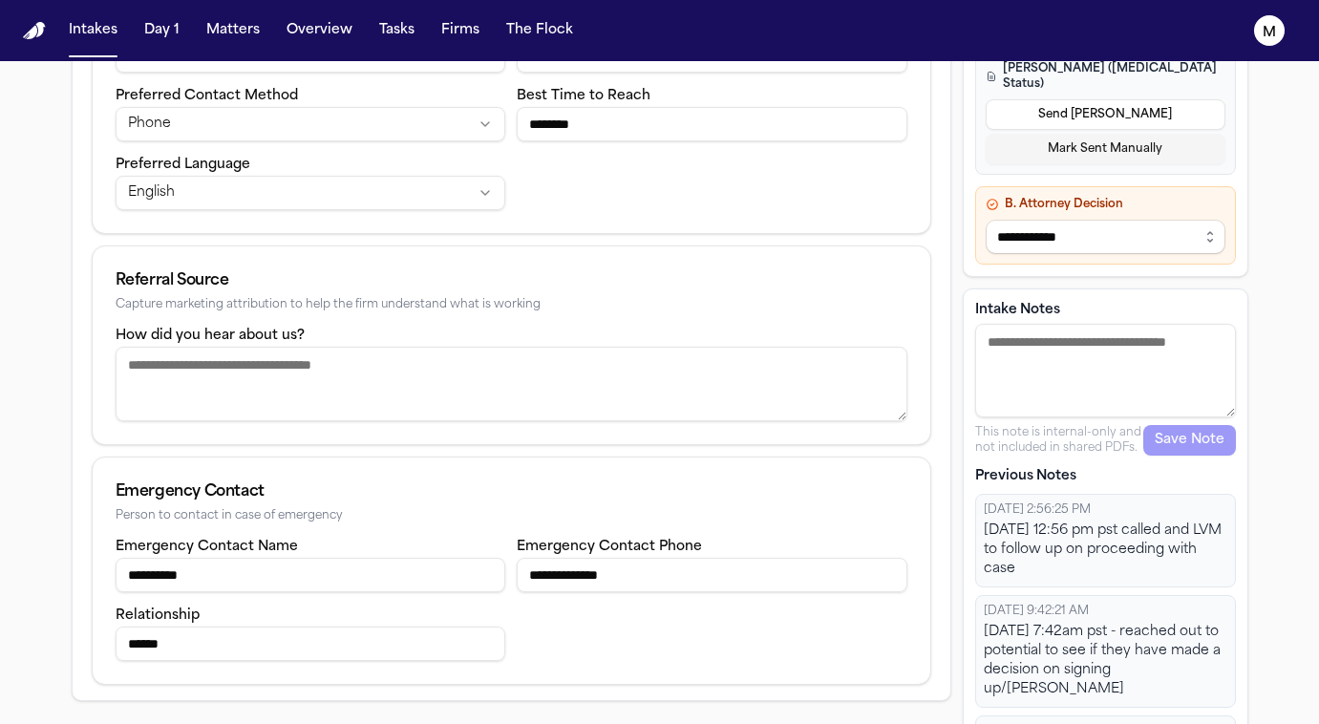
click at [1065, 332] on textarea "Intake Notes" at bounding box center [1106, 371] width 261 height 94
type textarea "**********"
click at [1205, 426] on button "Save Note" at bounding box center [1190, 440] width 93 height 31
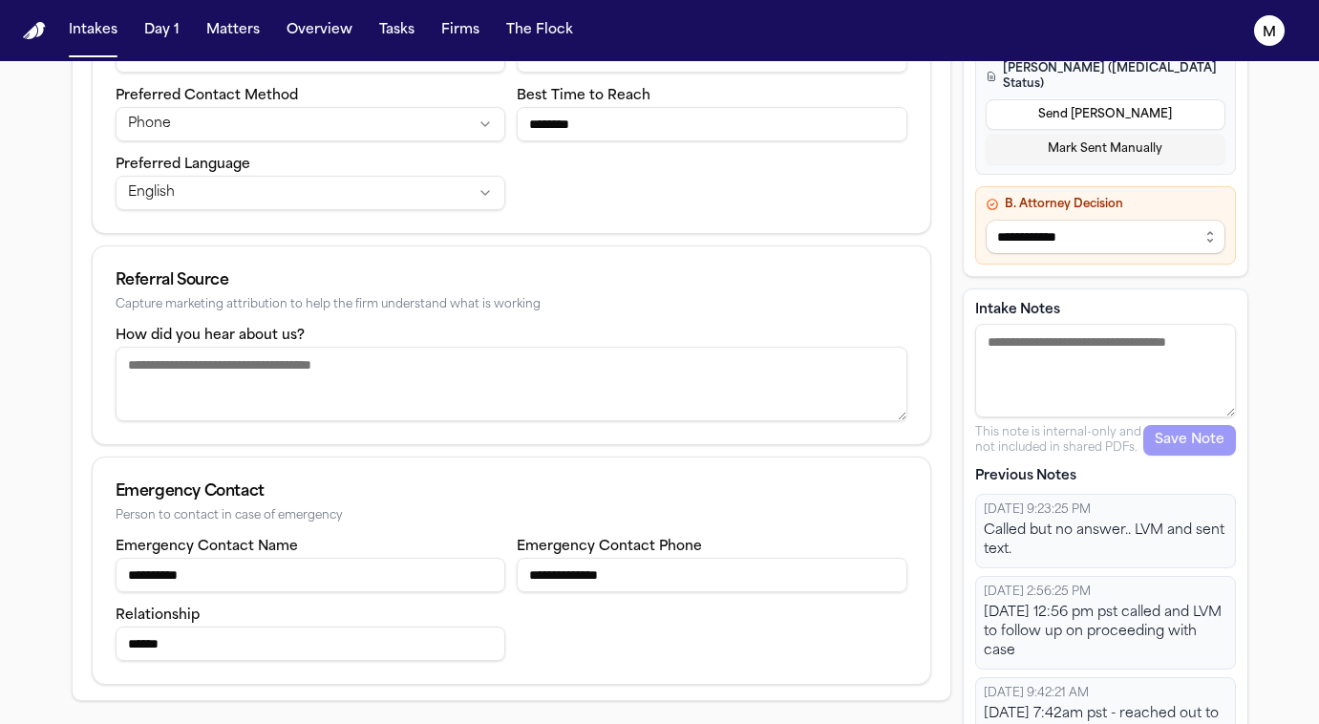
click at [1182, 538] on div "Called but no answer.. LVM and sent text." at bounding box center [1106, 541] width 244 height 38
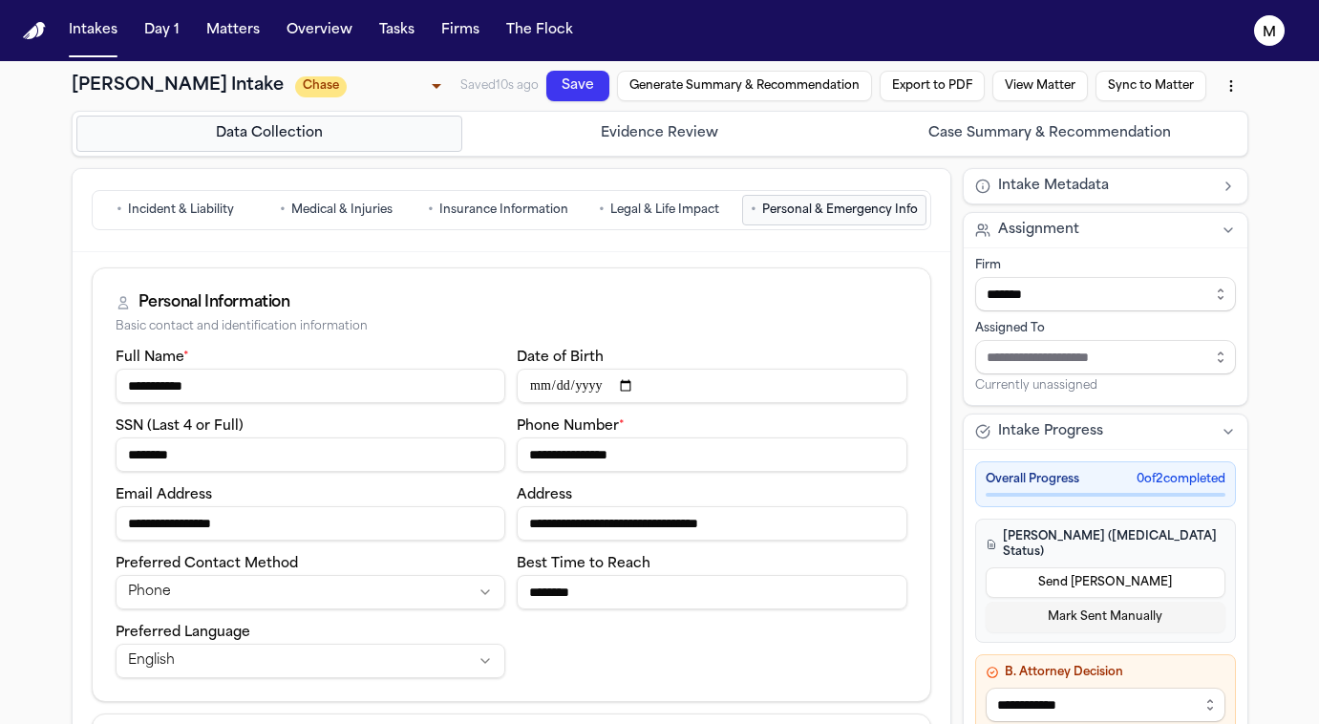
scroll to position [0, 0]
click at [599, 46] on button "Save" at bounding box center [626, 11] width 54 height 70
click at [611, 43] on button "Save" at bounding box center [635, 8] width 49 height 70
click at [568, 75] on button "Save" at bounding box center [588, 45] width 70 height 58
click at [102, 32] on button "Intakes" at bounding box center [93, 30] width 64 height 34
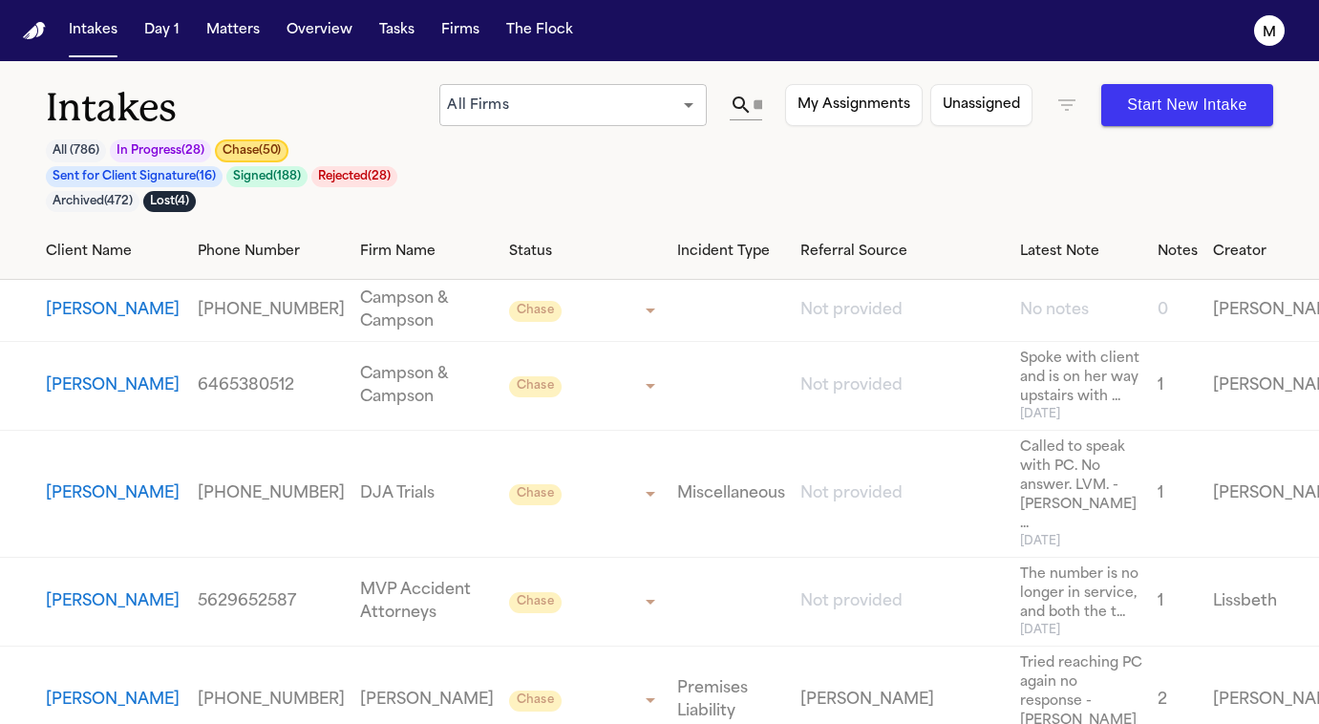
click at [269, 149] on button "Chase ( 50 )" at bounding box center [252, 150] width 74 height 23
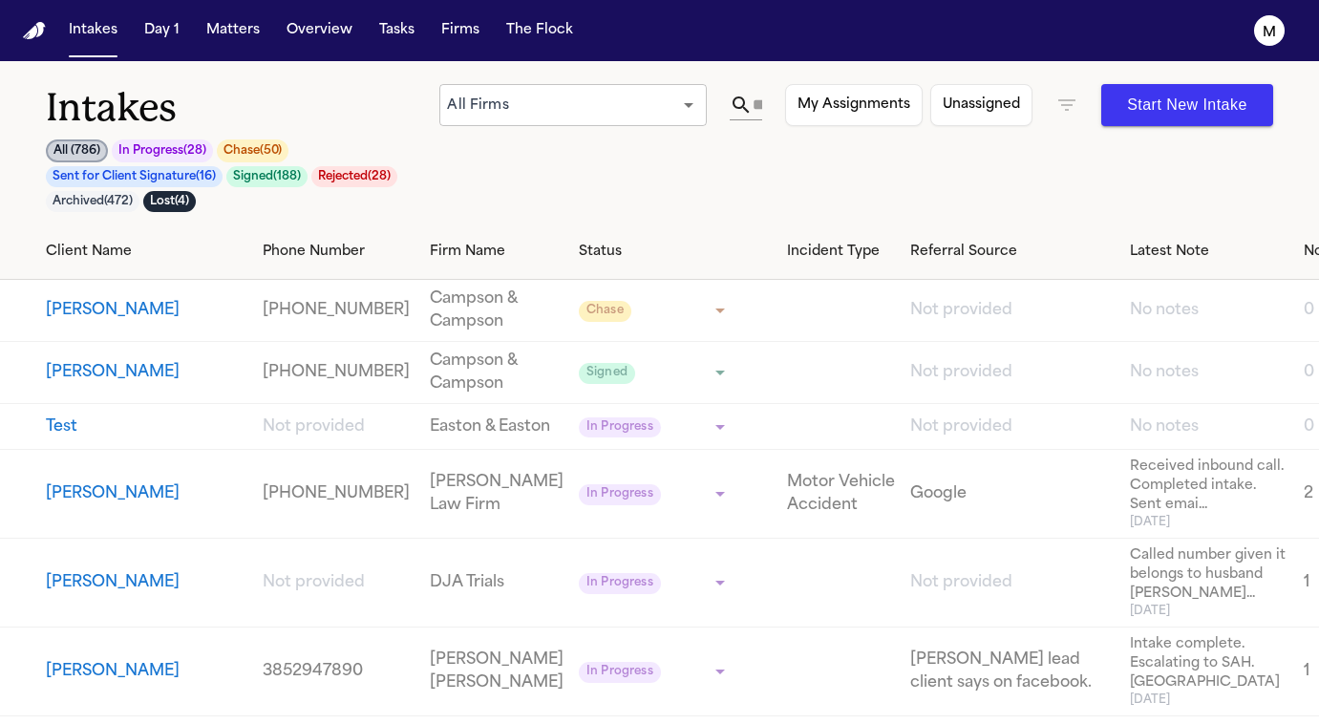
click at [248, 158] on button "Chase ( 50 )" at bounding box center [253, 150] width 72 height 23
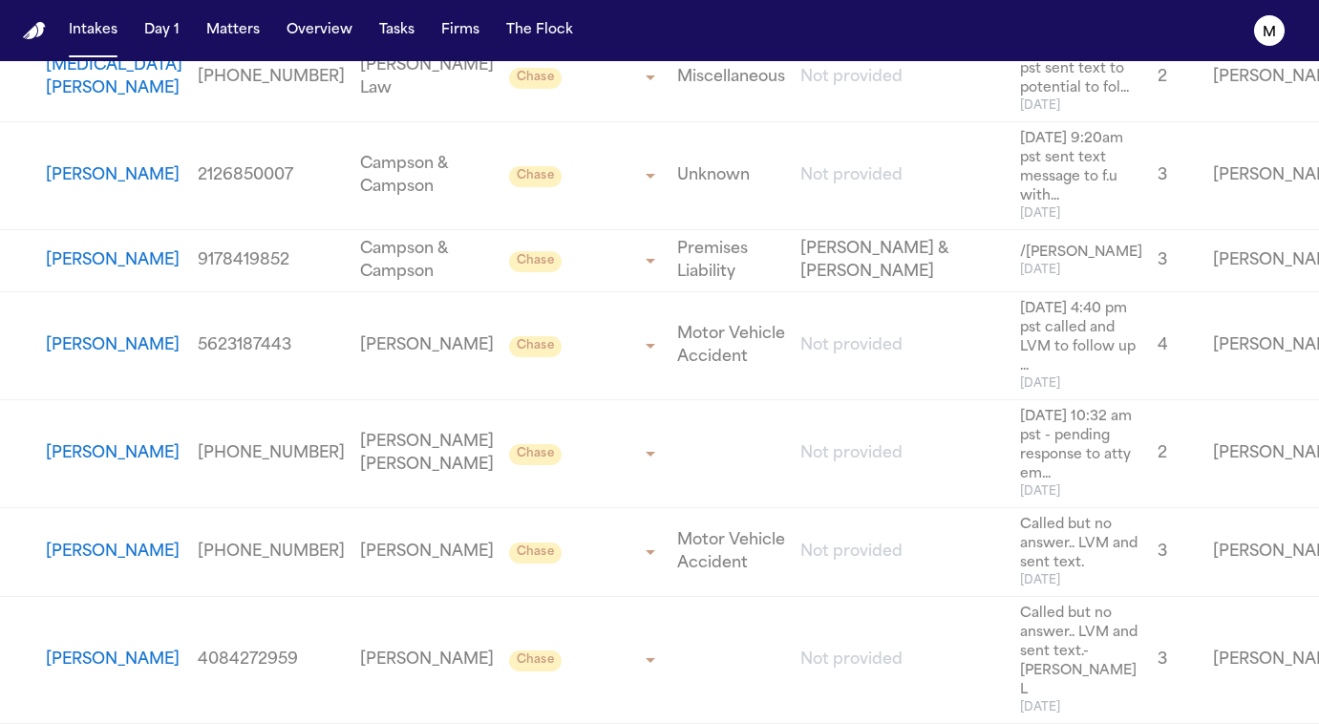
click at [56, 465] on button "[PERSON_NAME]" at bounding box center [113, 453] width 134 height 23
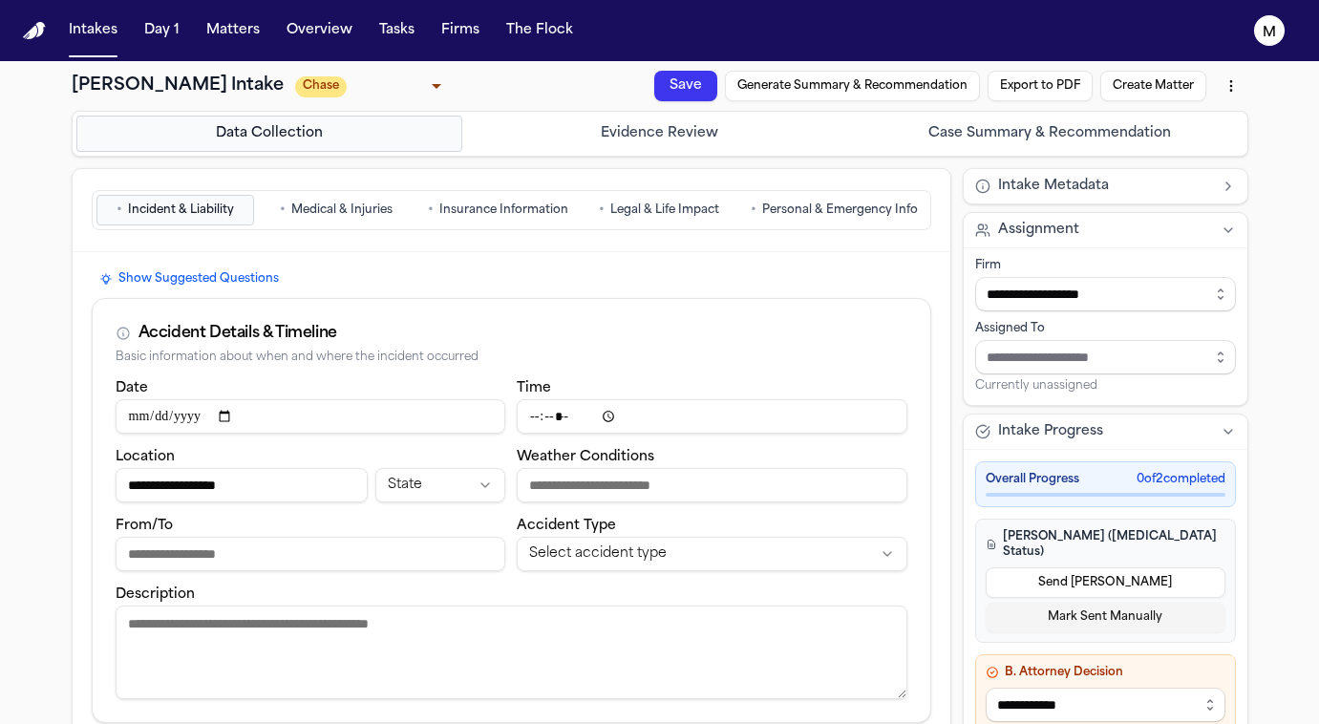
click at [833, 204] on span "Personal & Emergency Info" at bounding box center [840, 210] width 156 height 15
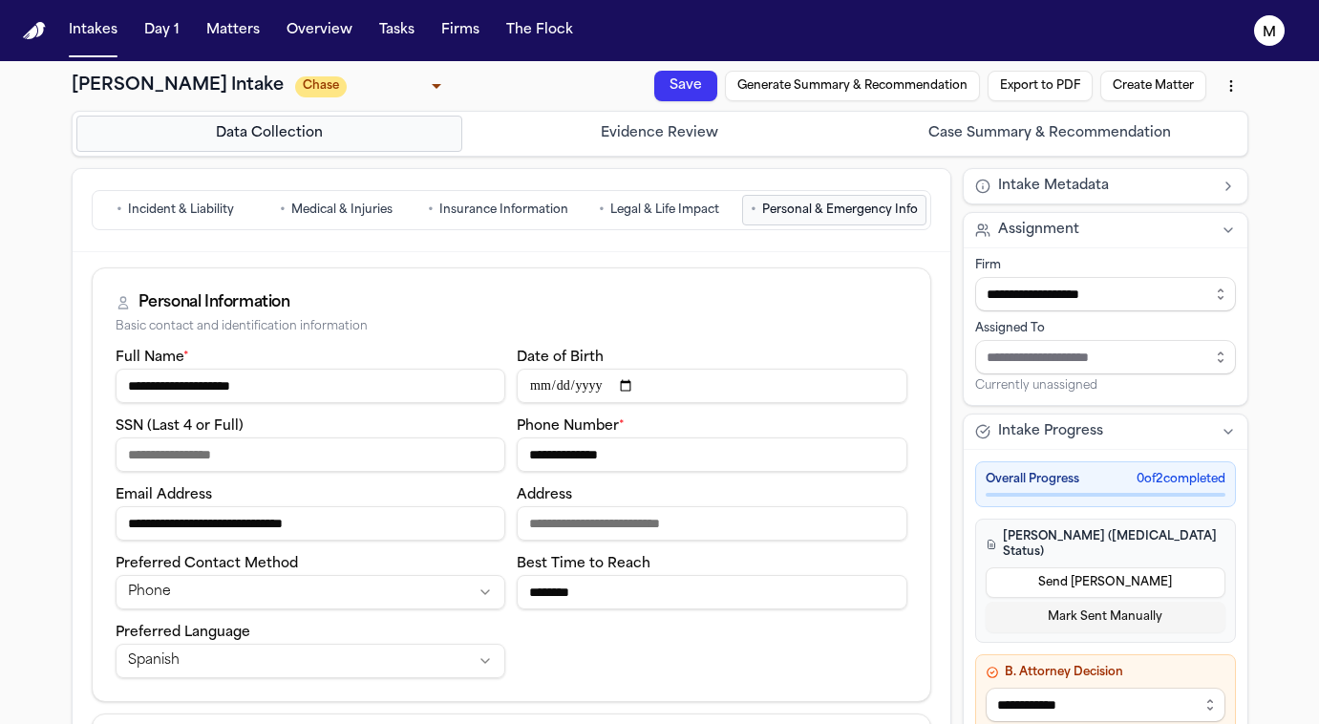
click at [580, 459] on input "**********" at bounding box center [712, 455] width 391 height 34
click at [93, 38] on button "Intakes" at bounding box center [93, 30] width 64 height 34
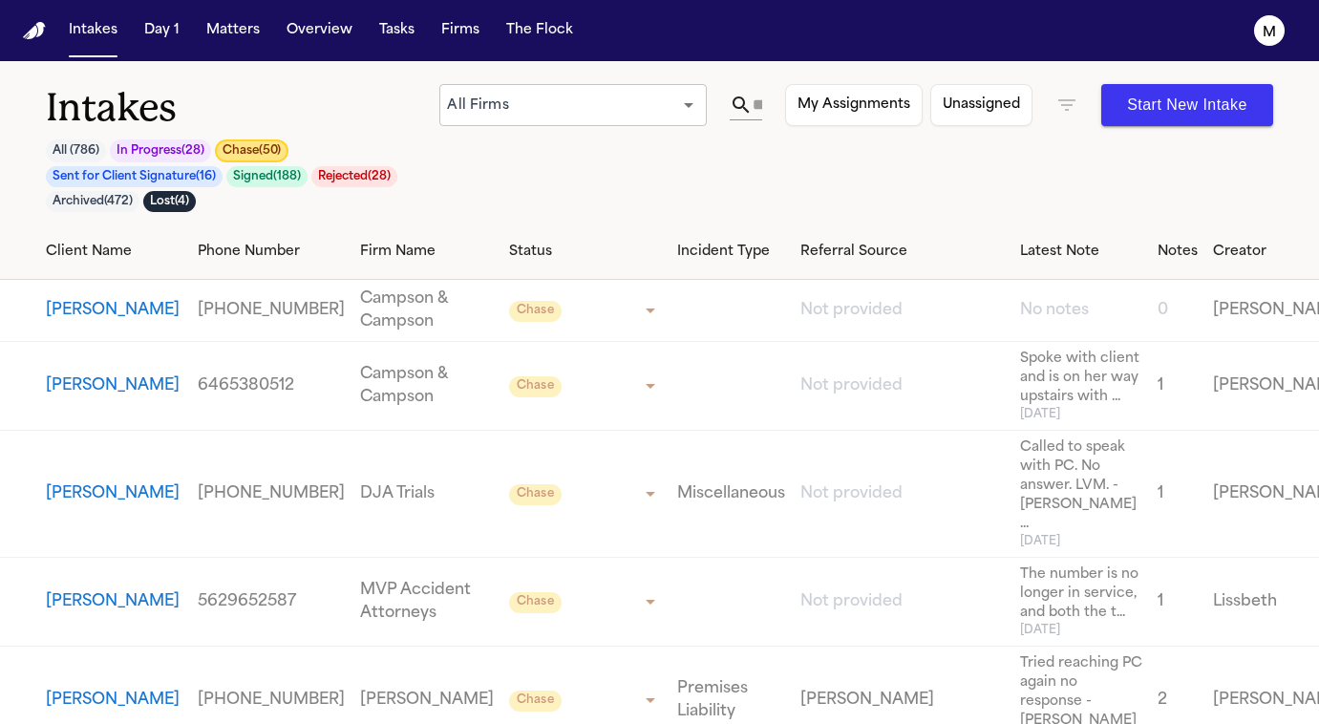
click at [278, 158] on button "Chase ( 50 )" at bounding box center [252, 150] width 74 height 23
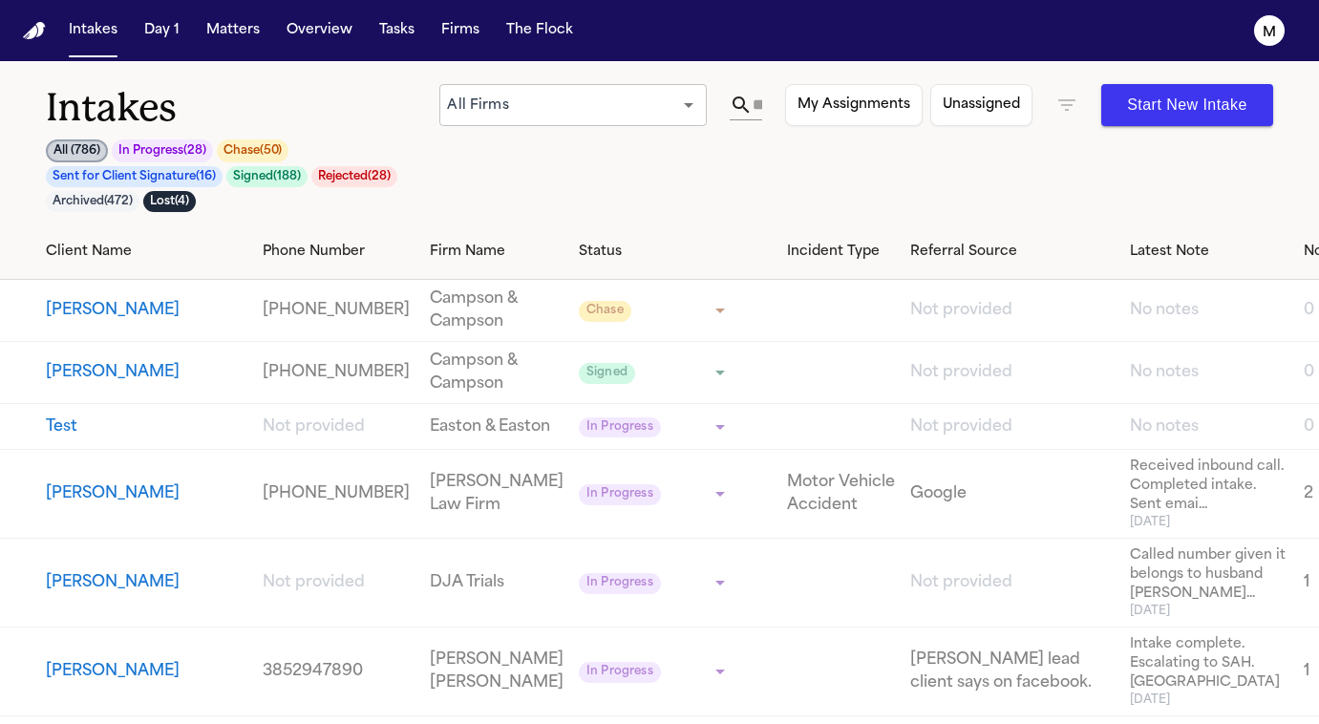
click at [257, 156] on button "Chase ( 50 )" at bounding box center [253, 150] width 72 height 23
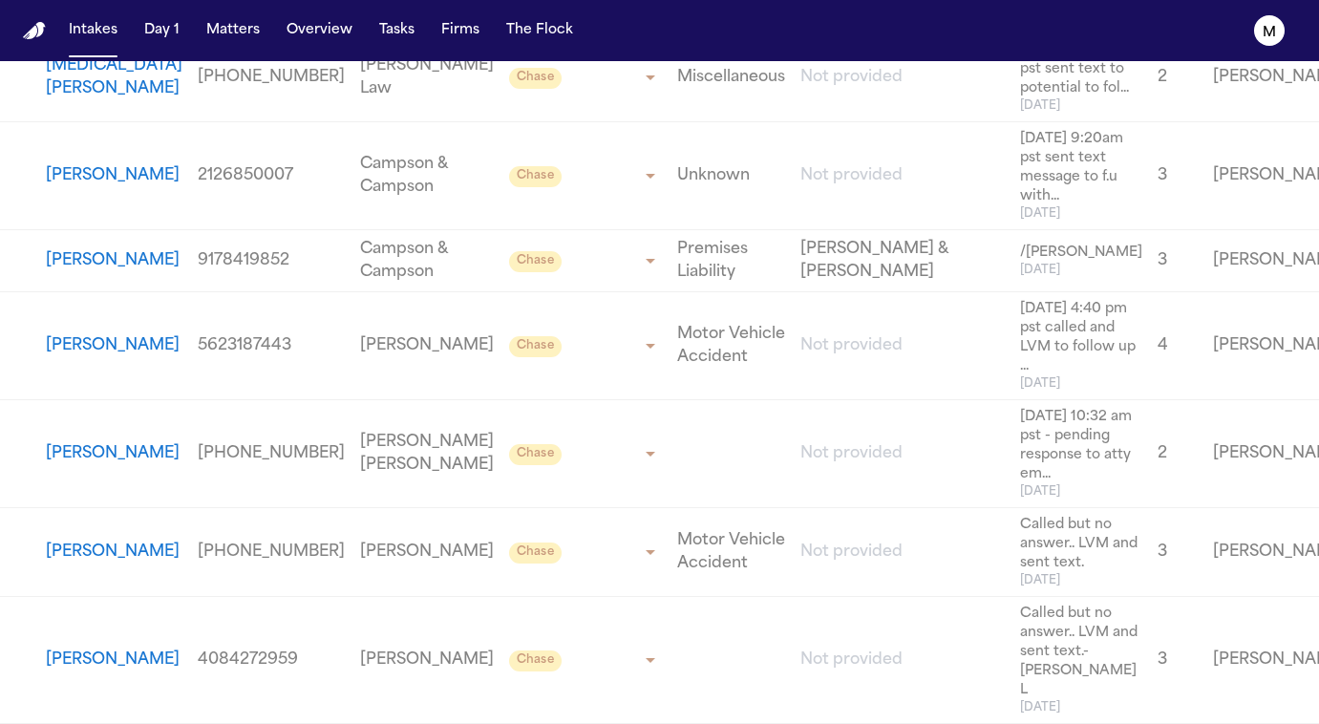
scroll to position [5284, 0]
click at [80, 357] on button "[PERSON_NAME]" at bounding box center [113, 345] width 134 height 23
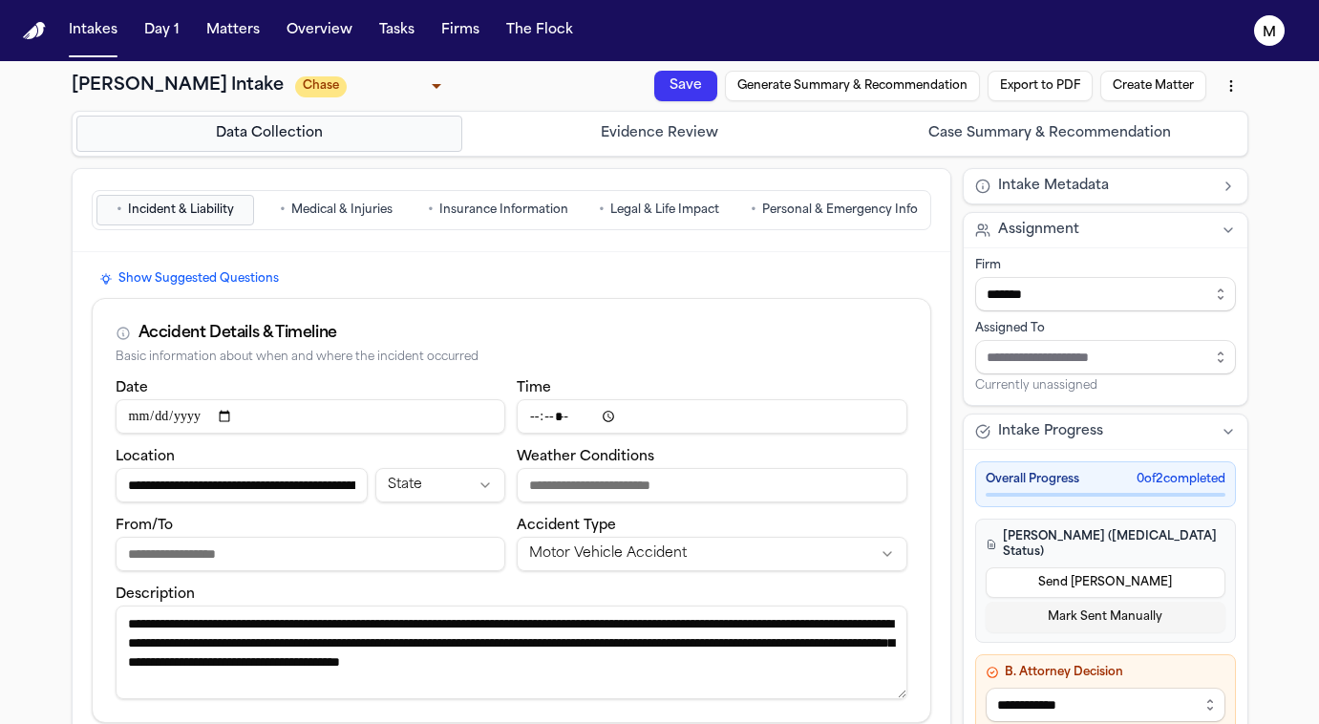
click at [842, 210] on span "Personal & Emergency Info" at bounding box center [840, 210] width 156 height 15
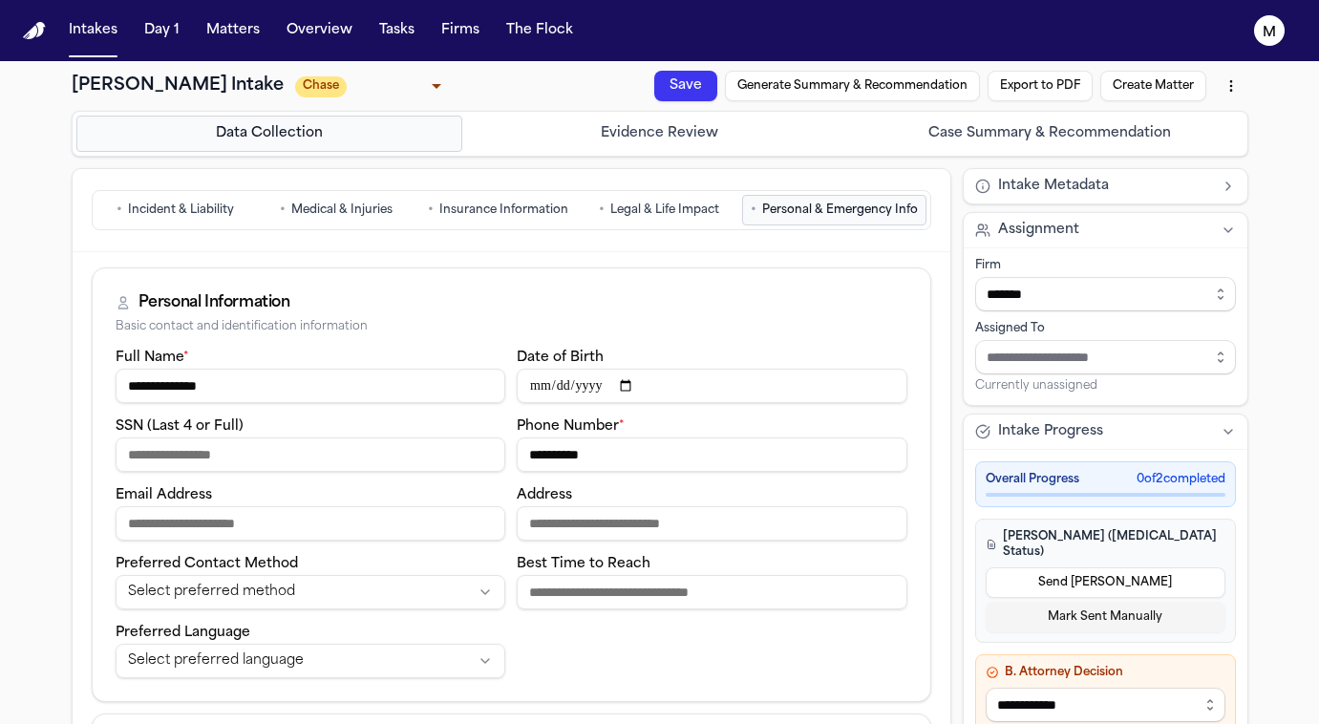
click at [591, 461] on input "**********" at bounding box center [712, 455] width 391 height 34
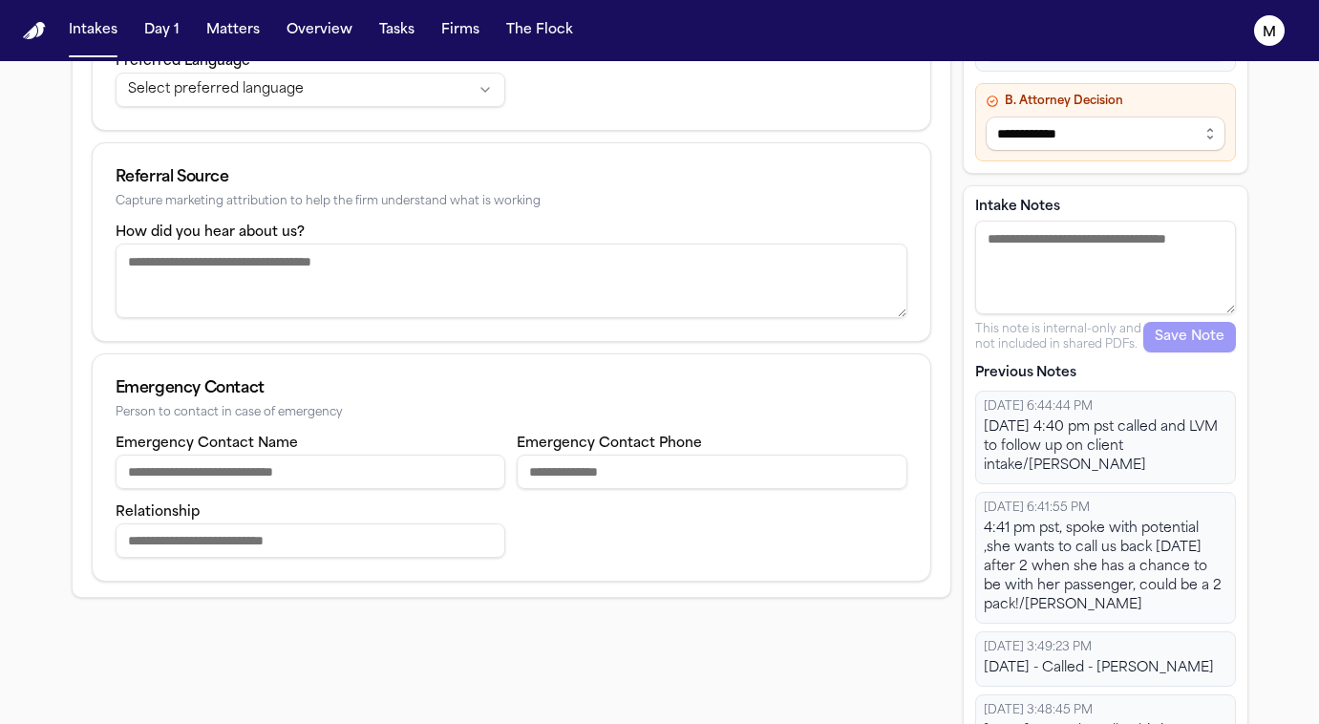
scroll to position [575, 0]
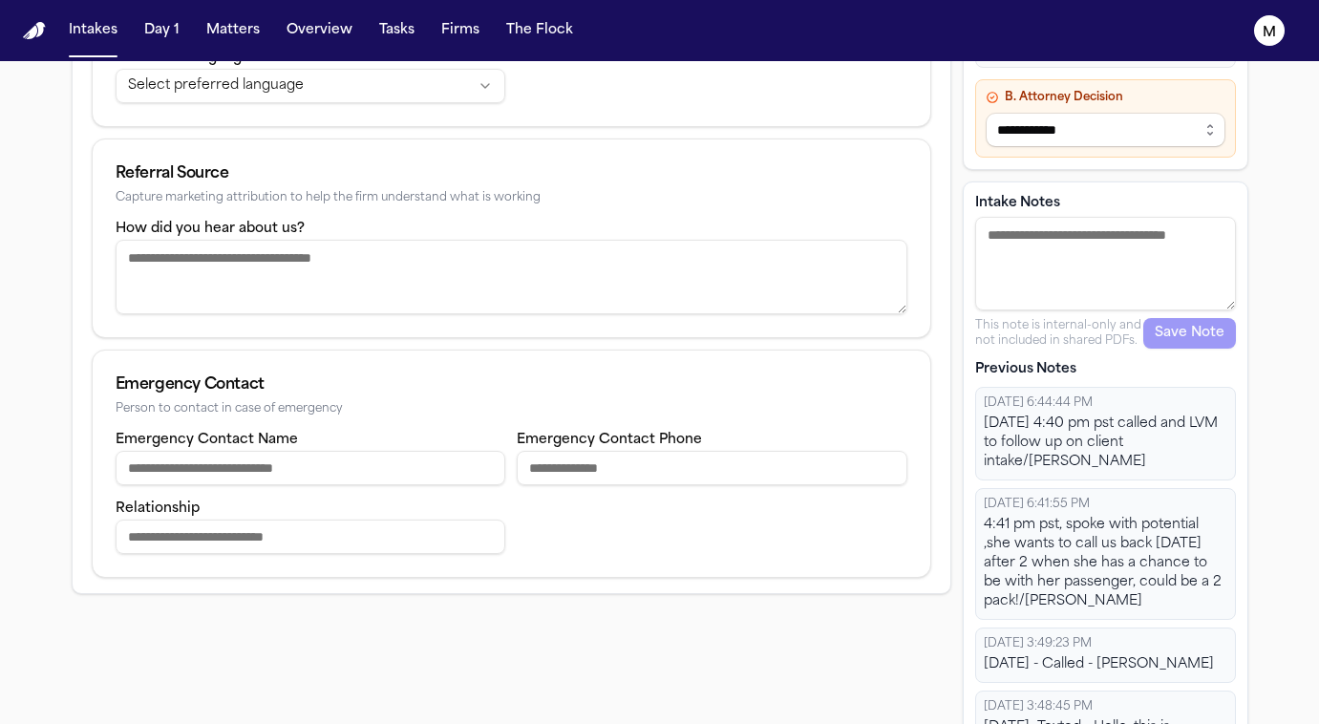
click at [1066, 217] on textarea "Intake Notes" at bounding box center [1106, 264] width 261 height 94
type textarea "**********"
click at [1218, 318] on button "Save Note" at bounding box center [1190, 333] width 93 height 31
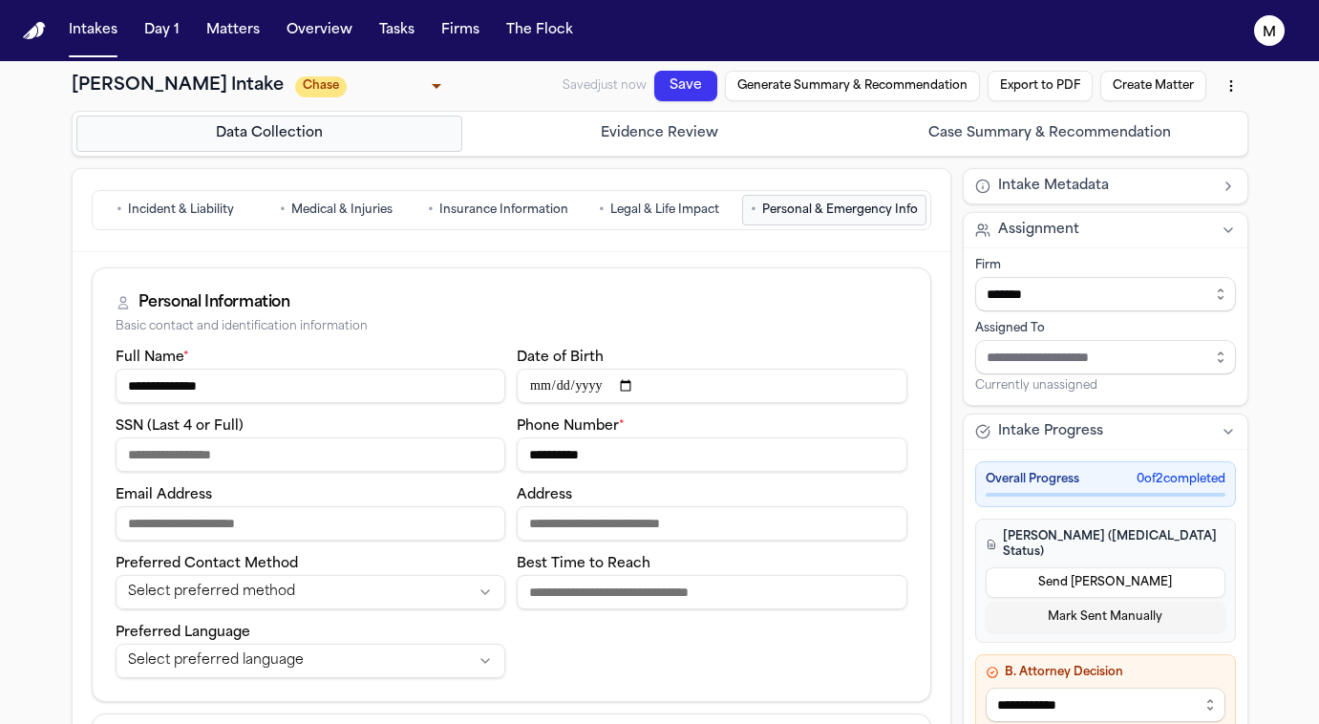
scroll to position [0, 0]
click at [682, 79] on button "Save" at bounding box center [682, 99] width 70 height 58
click at [101, 26] on button "Intakes" at bounding box center [93, 30] width 64 height 34
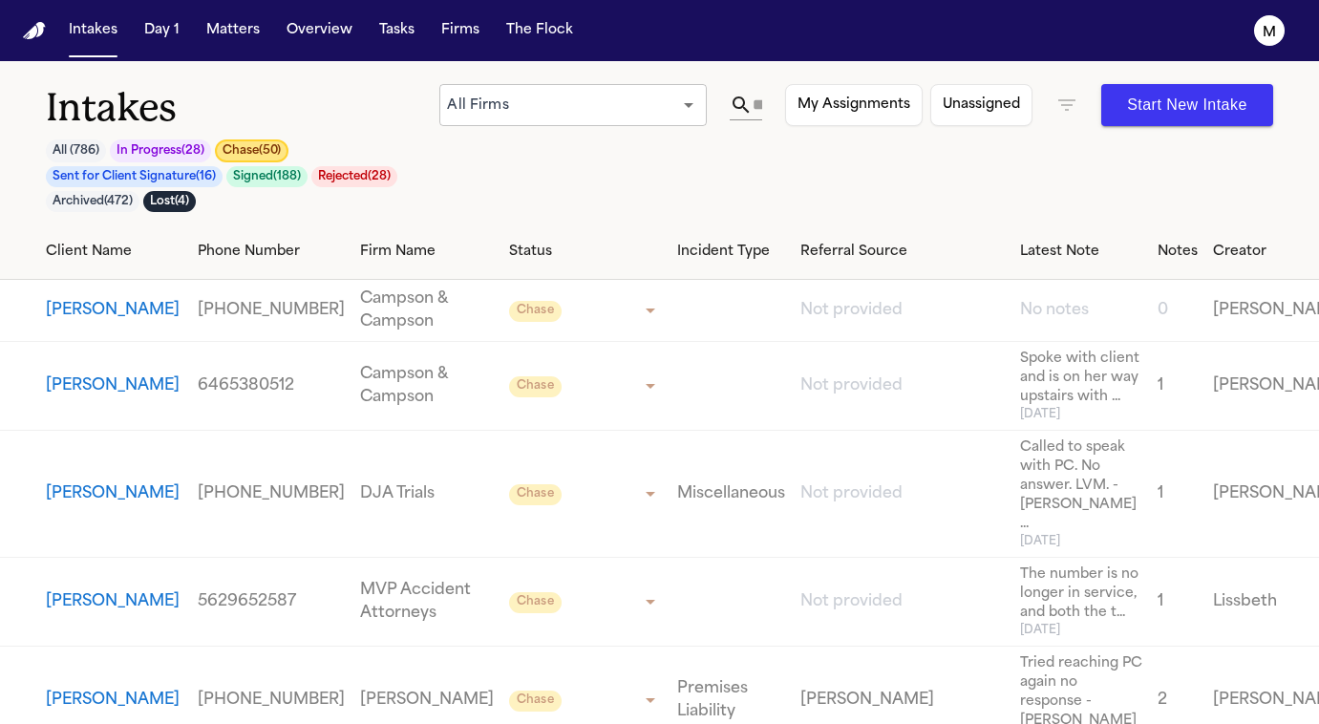
click at [260, 146] on button "Chase ( 50 )" at bounding box center [252, 150] width 74 height 23
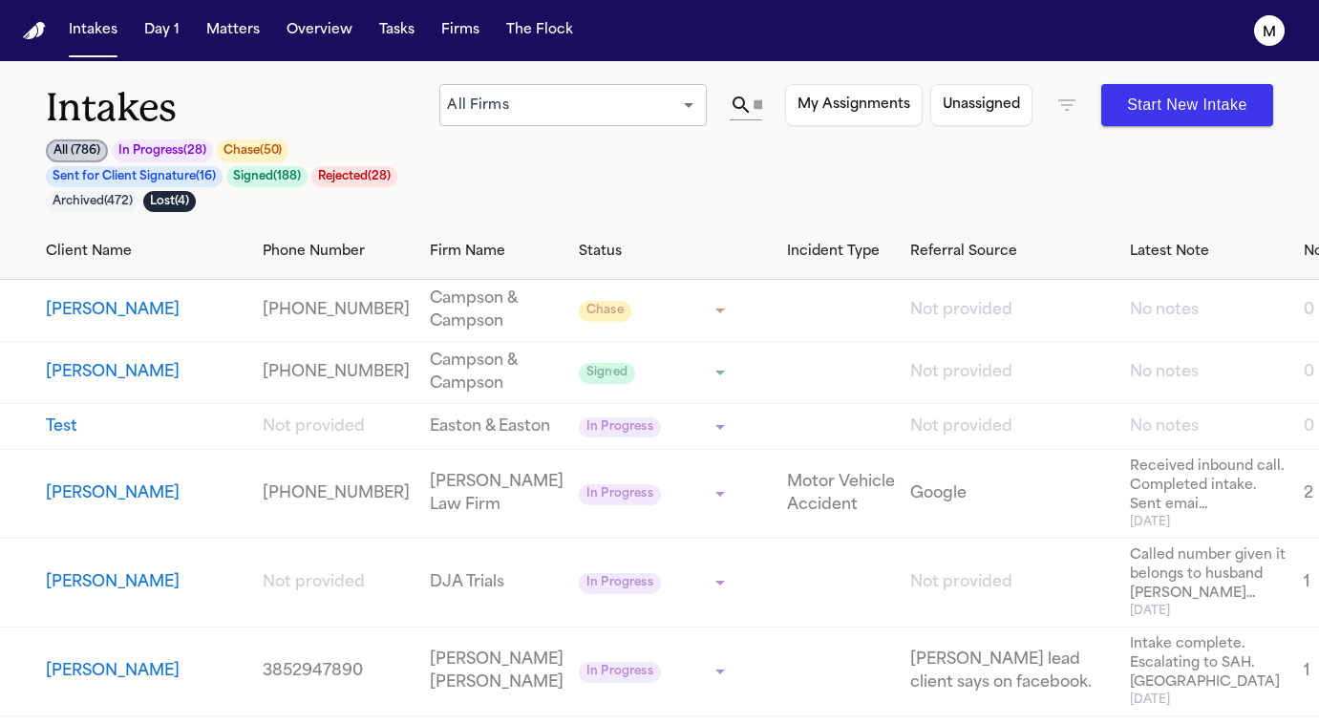
click at [259, 155] on button "Chase ( 50 )" at bounding box center [253, 150] width 72 height 23
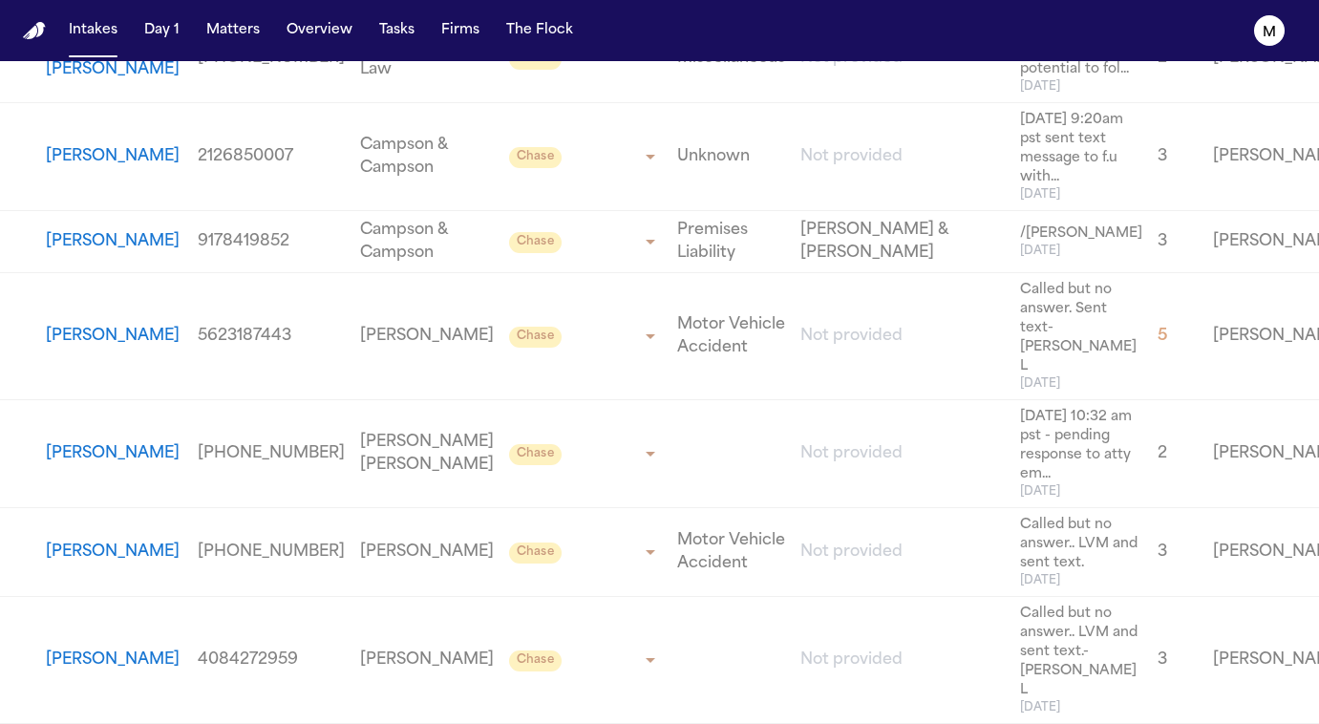
scroll to position [5439, 0]
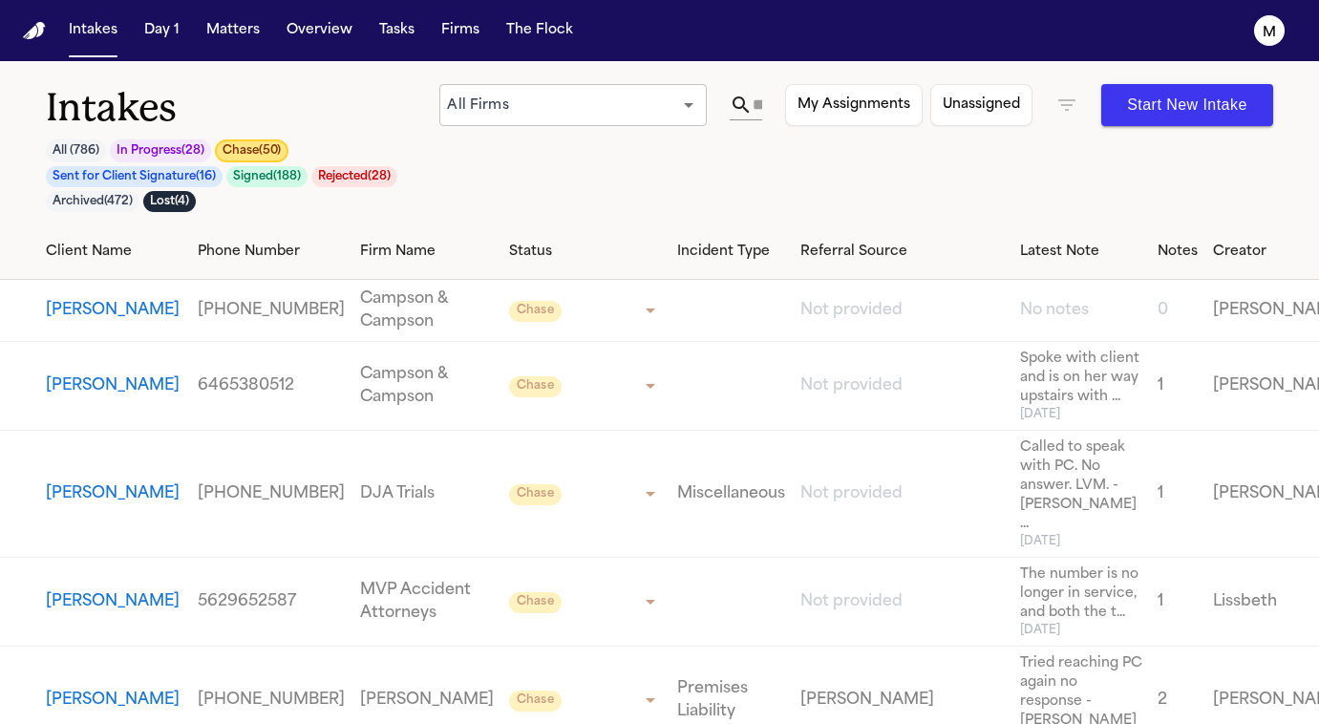
scroll to position [5439, 0]
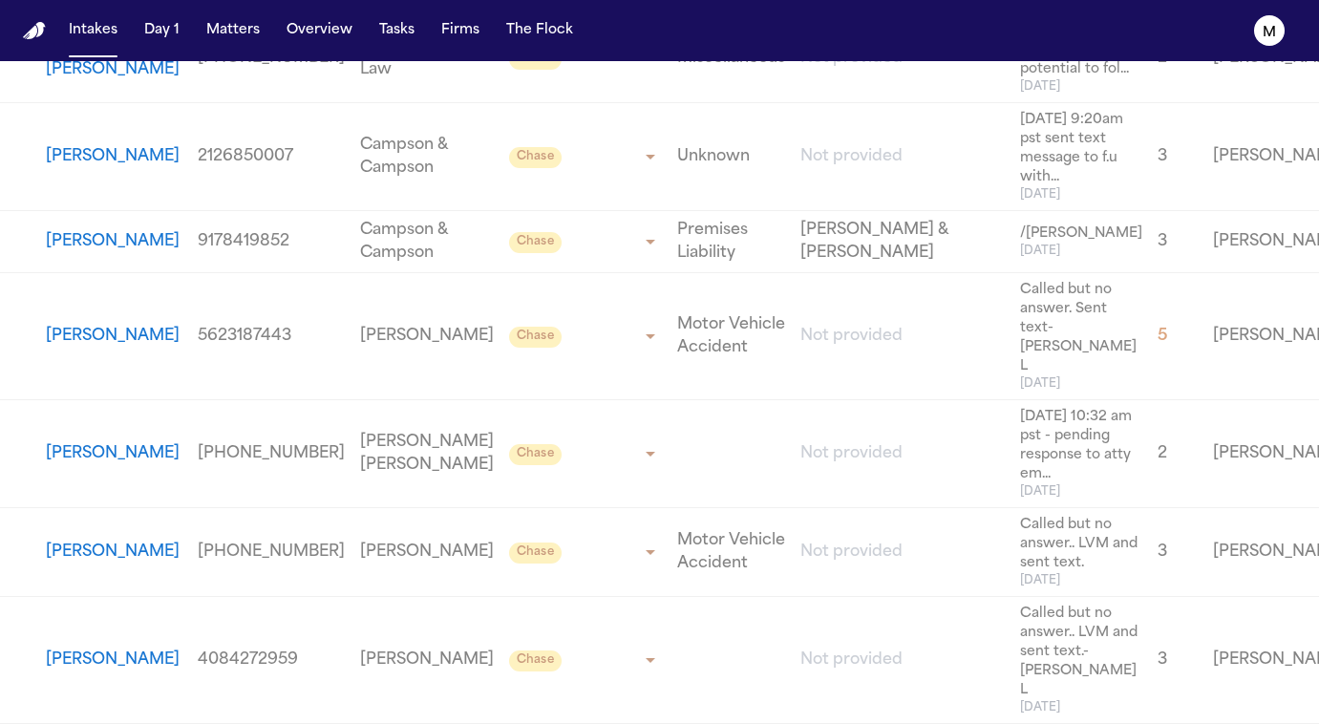
click at [78, 253] on button "[PERSON_NAME]" at bounding box center [113, 241] width 134 height 23
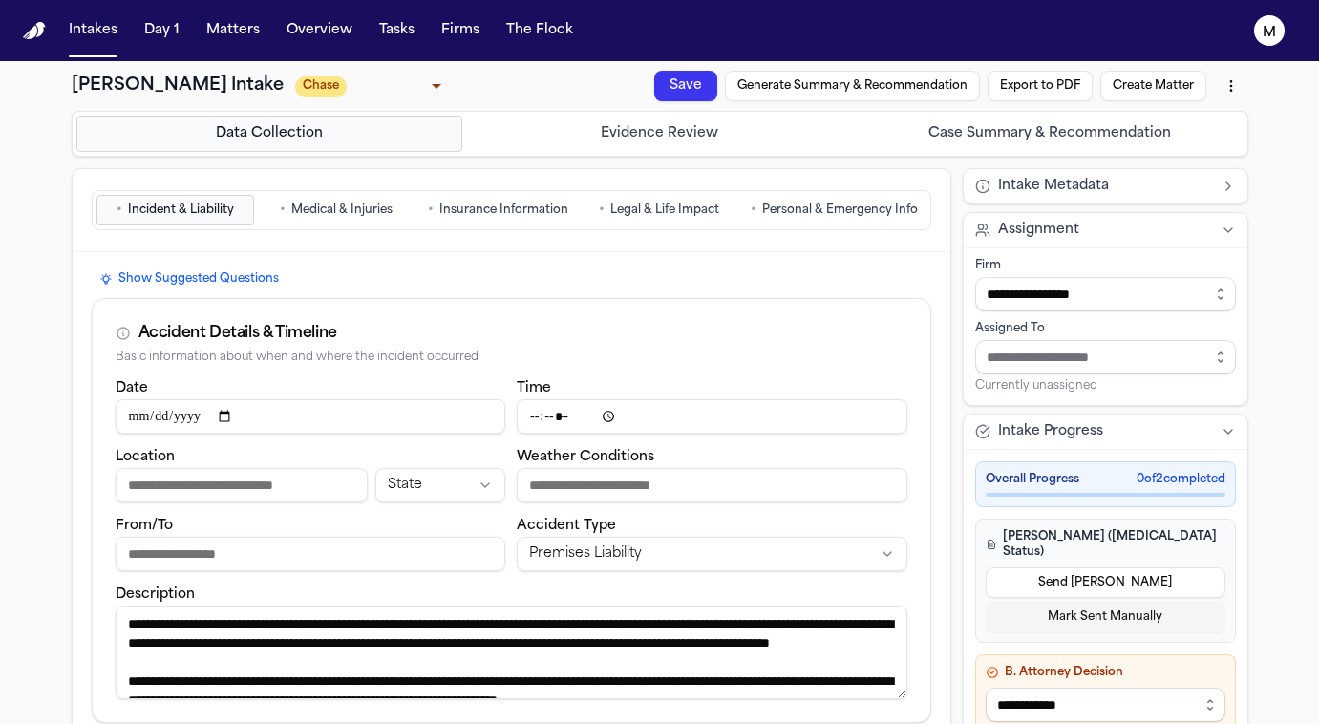
click at [813, 218] on span "Personal & Emergency Info" at bounding box center [840, 210] width 156 height 15
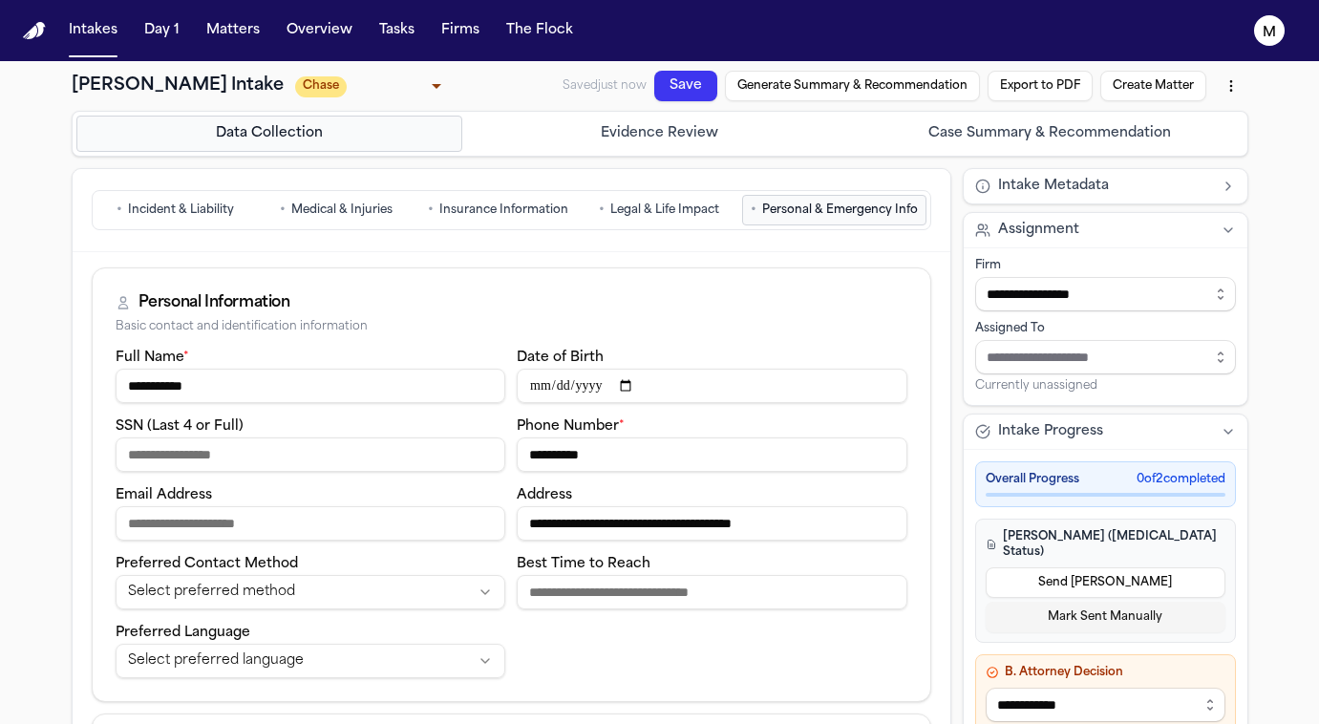
click at [547, 453] on input "**********" at bounding box center [712, 455] width 391 height 34
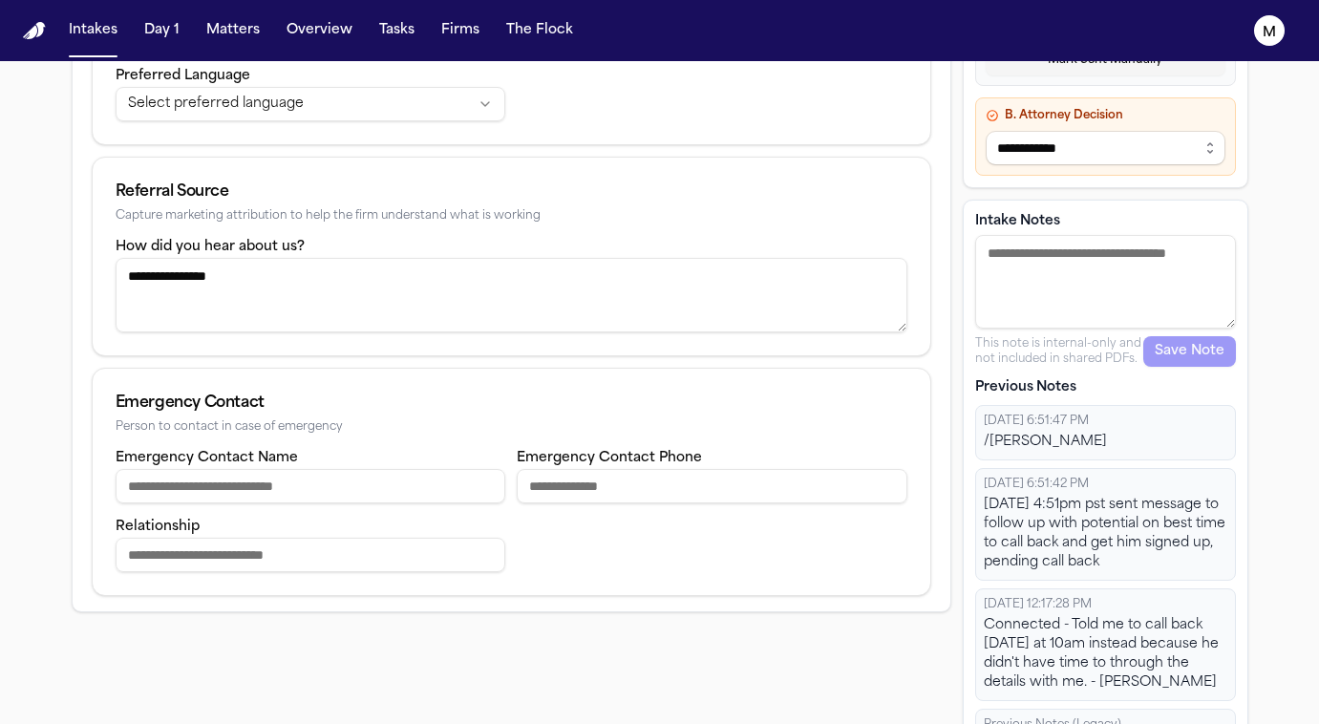
scroll to position [521, 0]
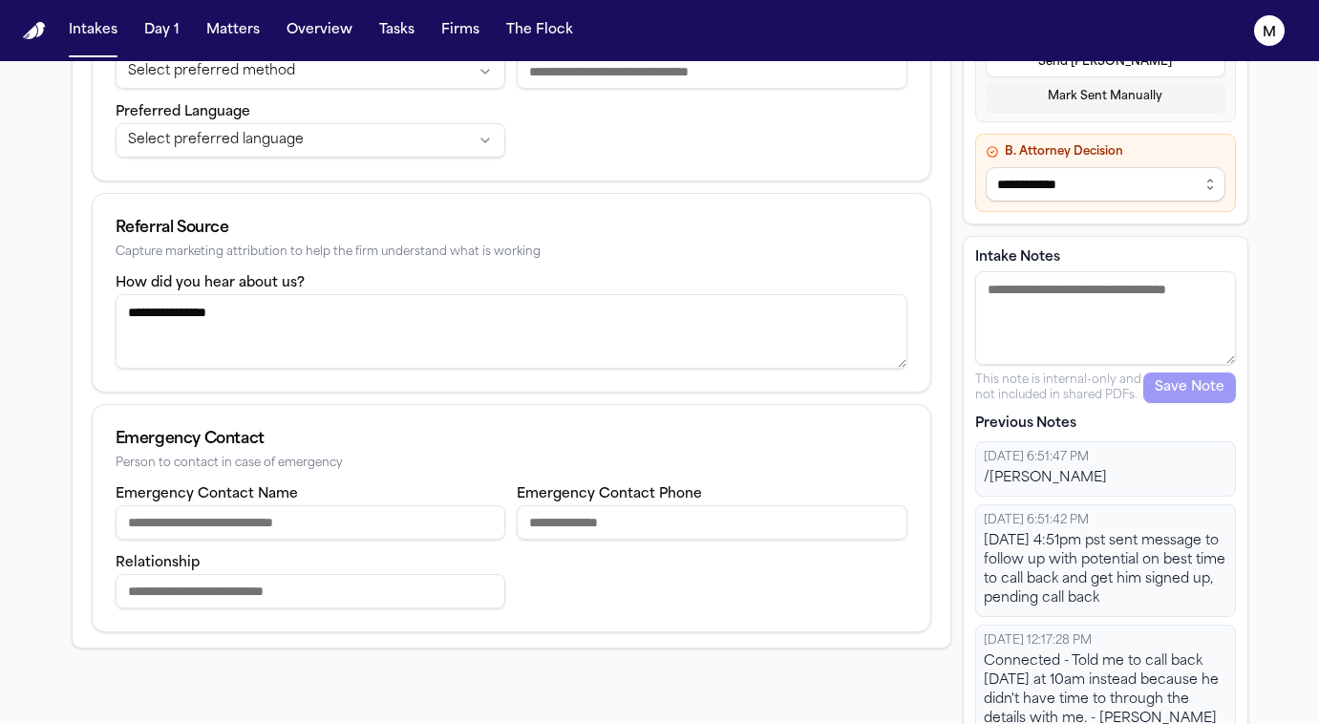
click at [1079, 271] on textarea "Intake Notes" at bounding box center [1106, 318] width 261 height 94
type textarea "**********"
click at [1185, 377] on button "Save Note" at bounding box center [1190, 388] width 93 height 31
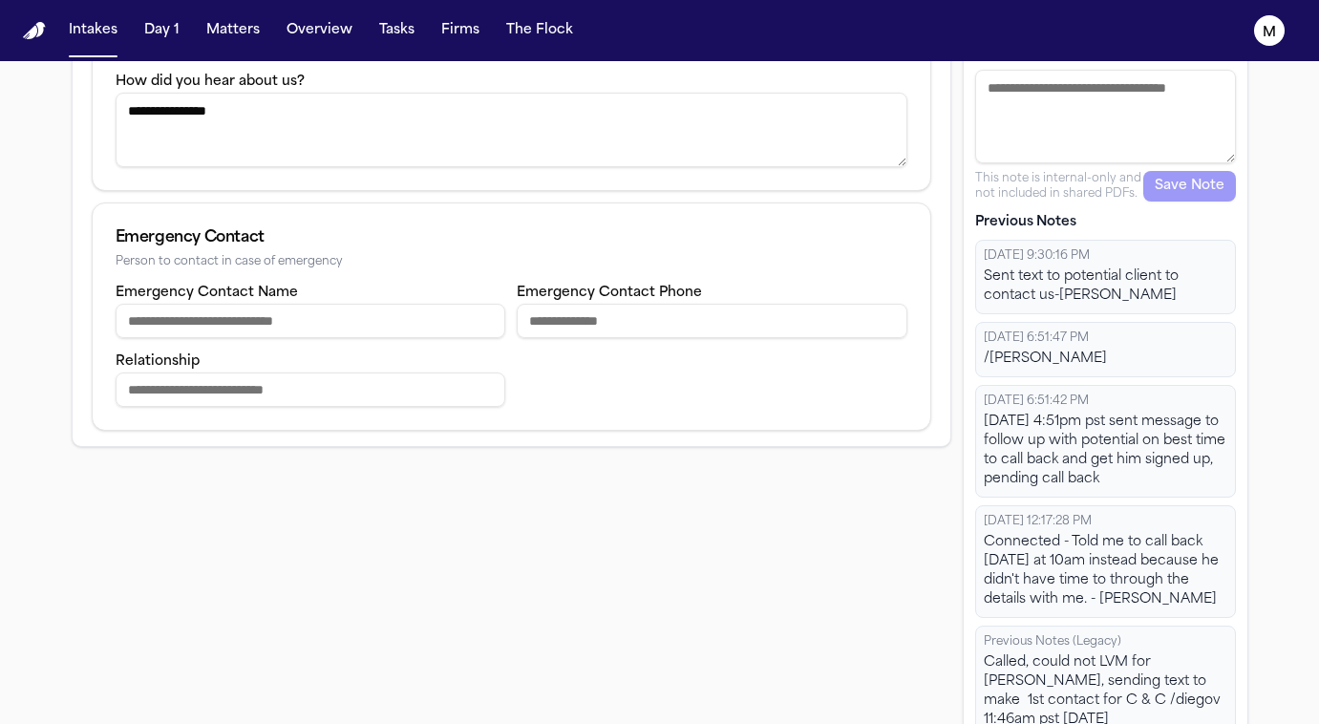
scroll to position [0, 0]
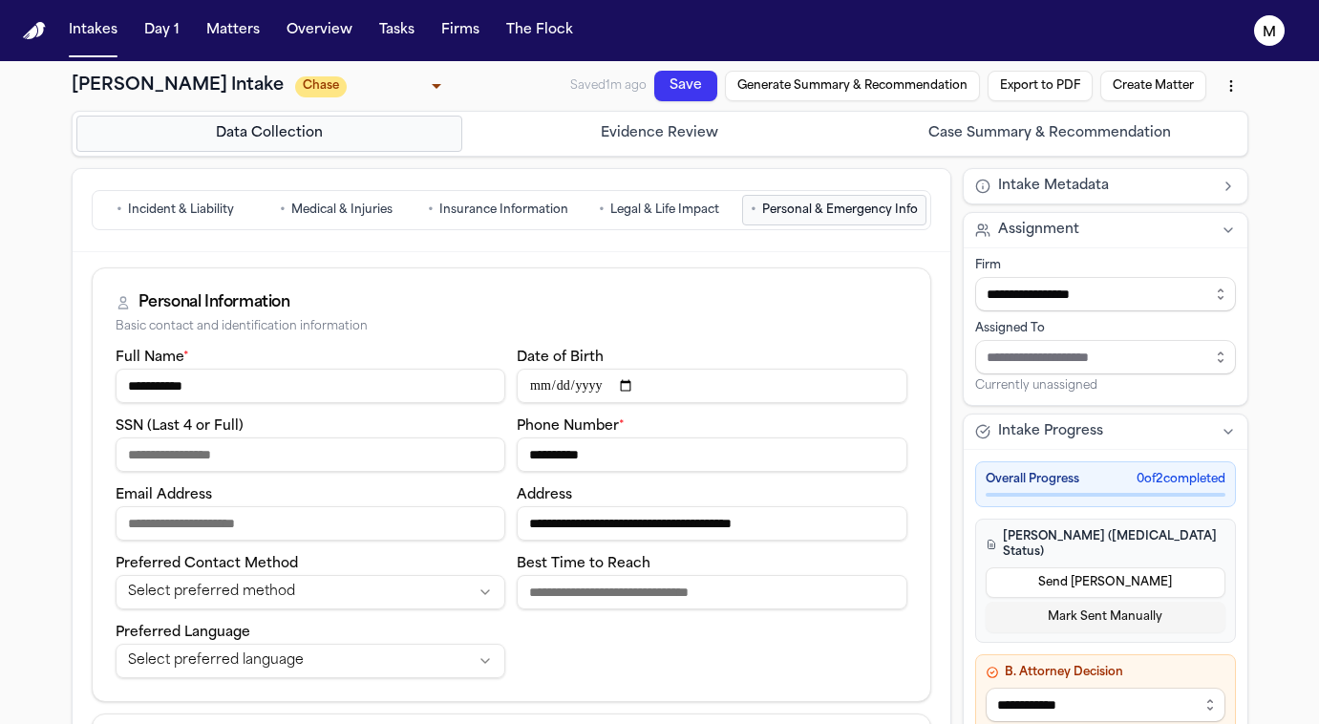
click at [681, 84] on button "Save" at bounding box center [685, 91] width 68 height 43
click at [699, 75] on button "Save" at bounding box center [685, 91] width 68 height 43
click at [93, 27] on button "Intakes" at bounding box center [93, 30] width 64 height 34
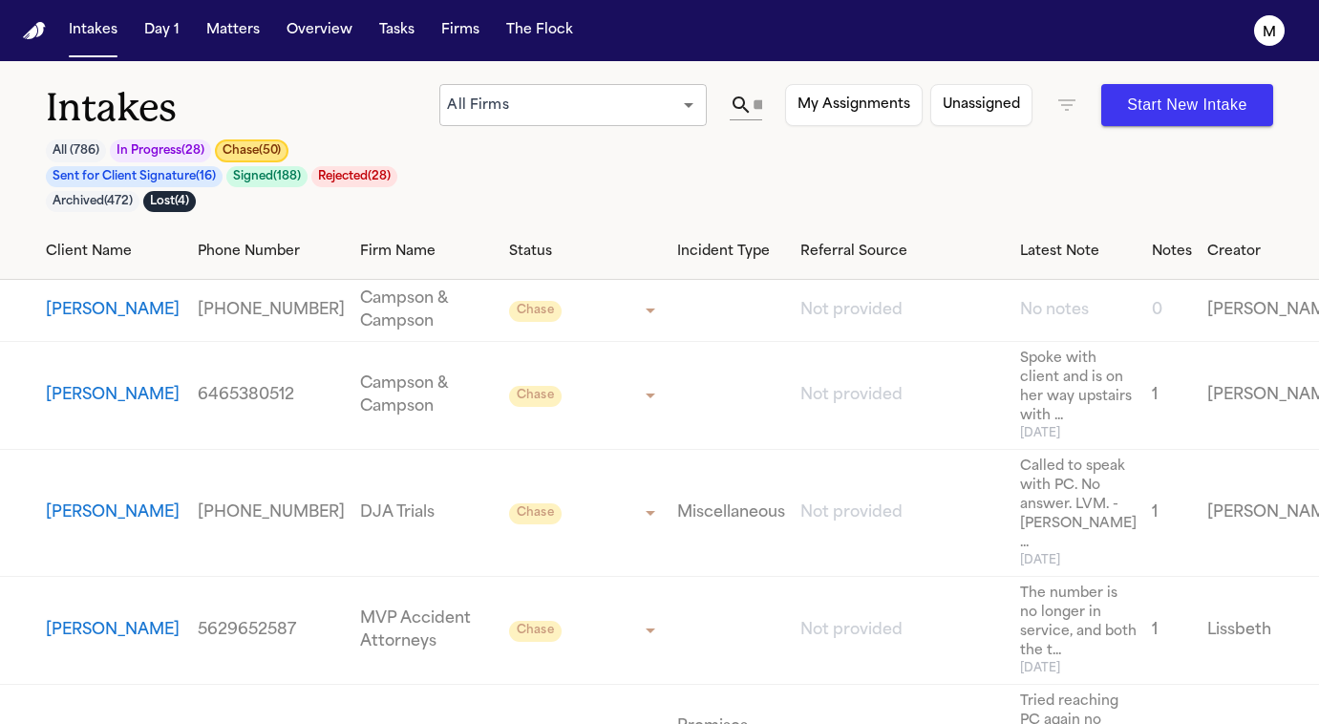
click at [264, 139] on button "Chase ( 50 )" at bounding box center [252, 150] width 74 height 23
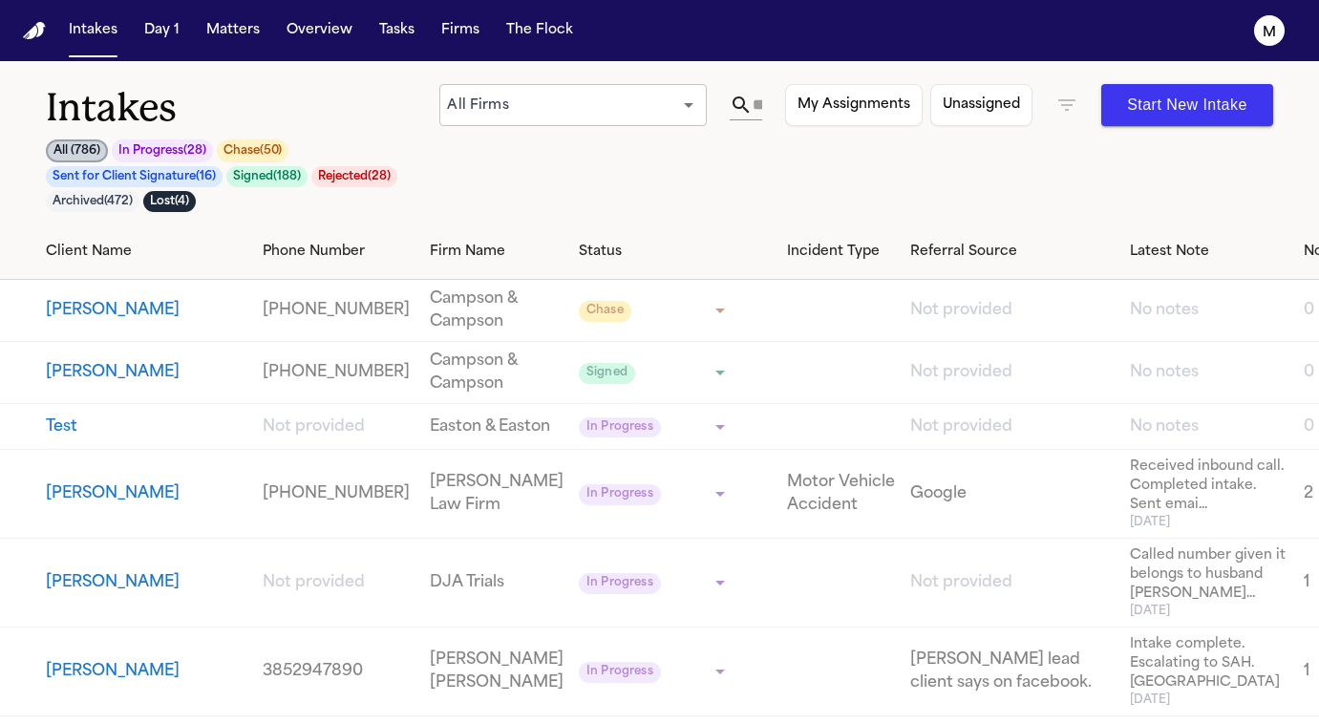
click at [257, 145] on button "Chase ( 50 )" at bounding box center [253, 150] width 72 height 23
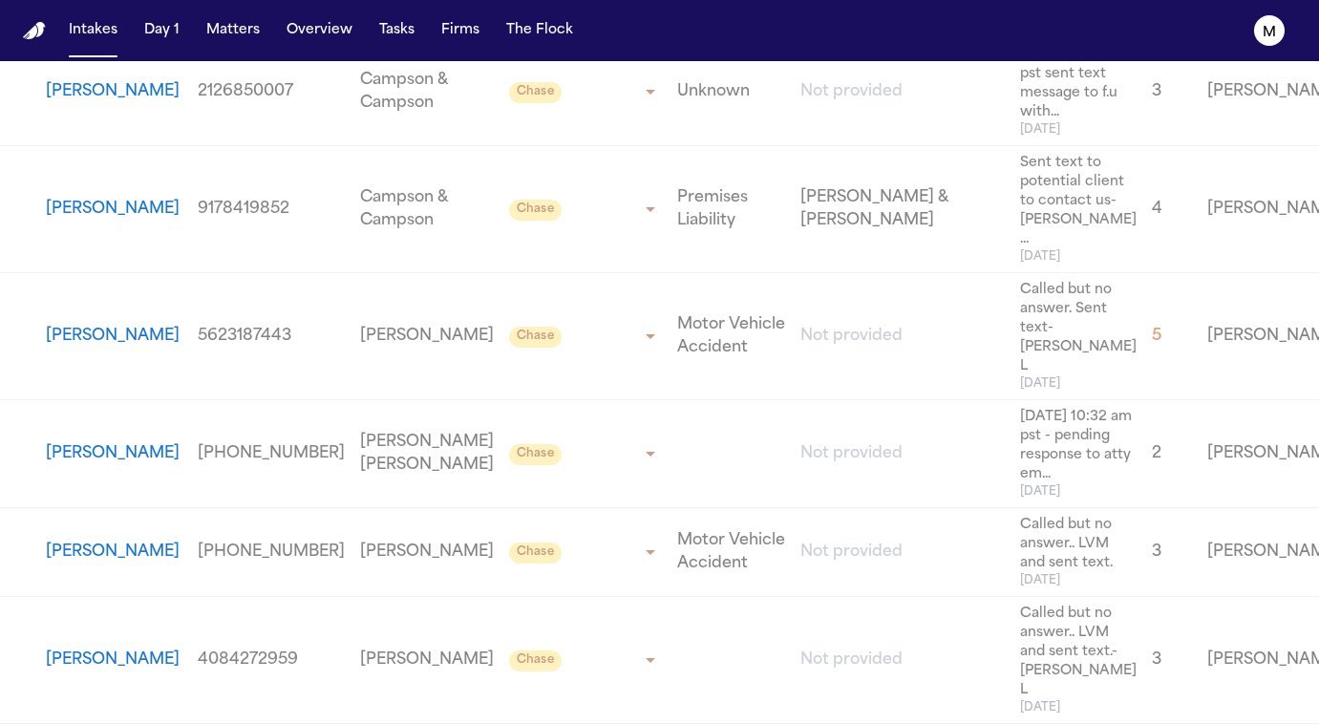
scroll to position [5150, 0]
click at [61, 103] on button "[PERSON_NAME]" at bounding box center [113, 91] width 134 height 23
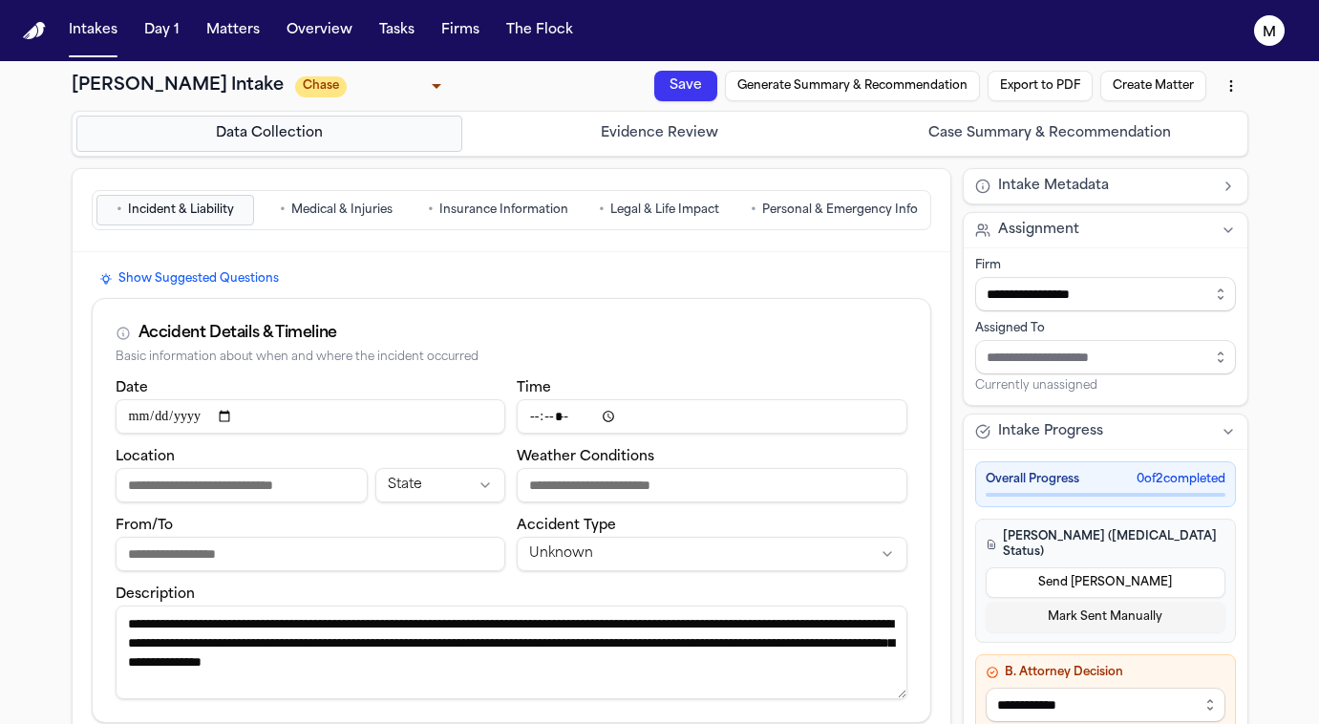
click at [802, 195] on button "• Personal & Emergency Info" at bounding box center [834, 210] width 184 height 31
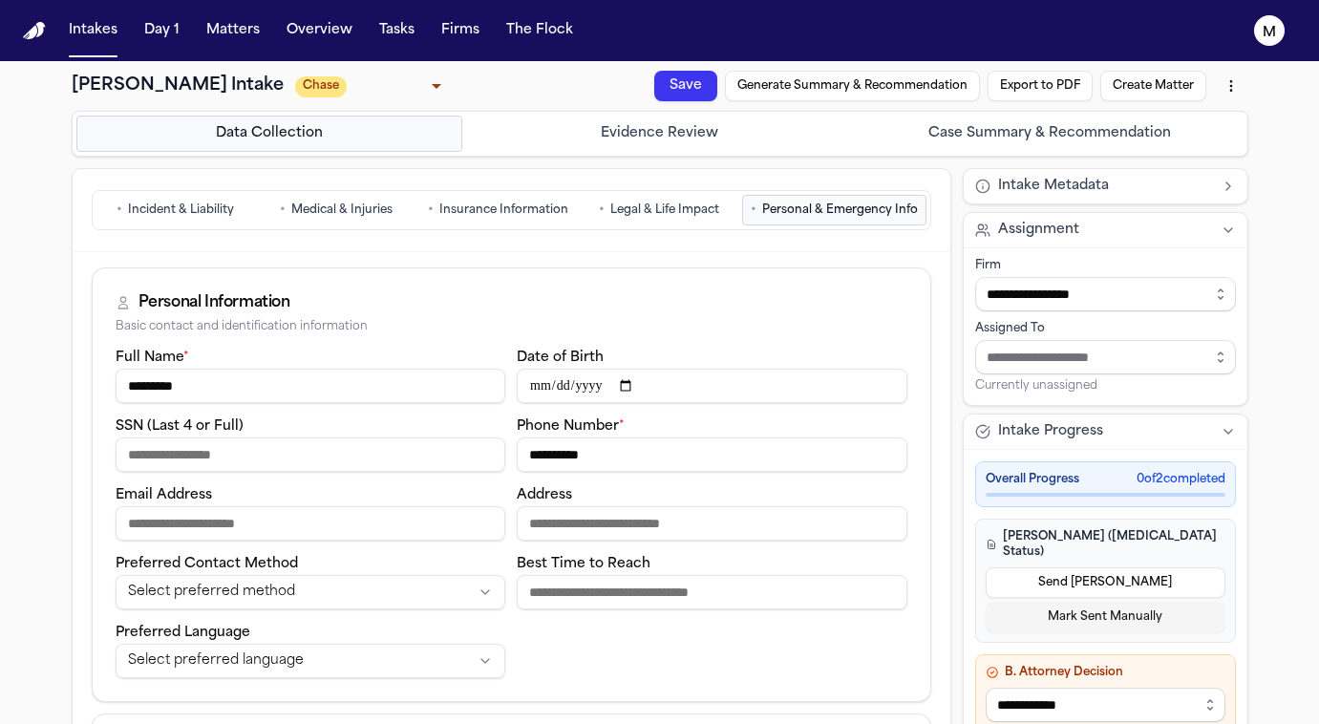
click at [555, 462] on input "**********" at bounding box center [712, 455] width 391 height 34
click at [687, 79] on button "Save" at bounding box center [685, 86] width 63 height 31
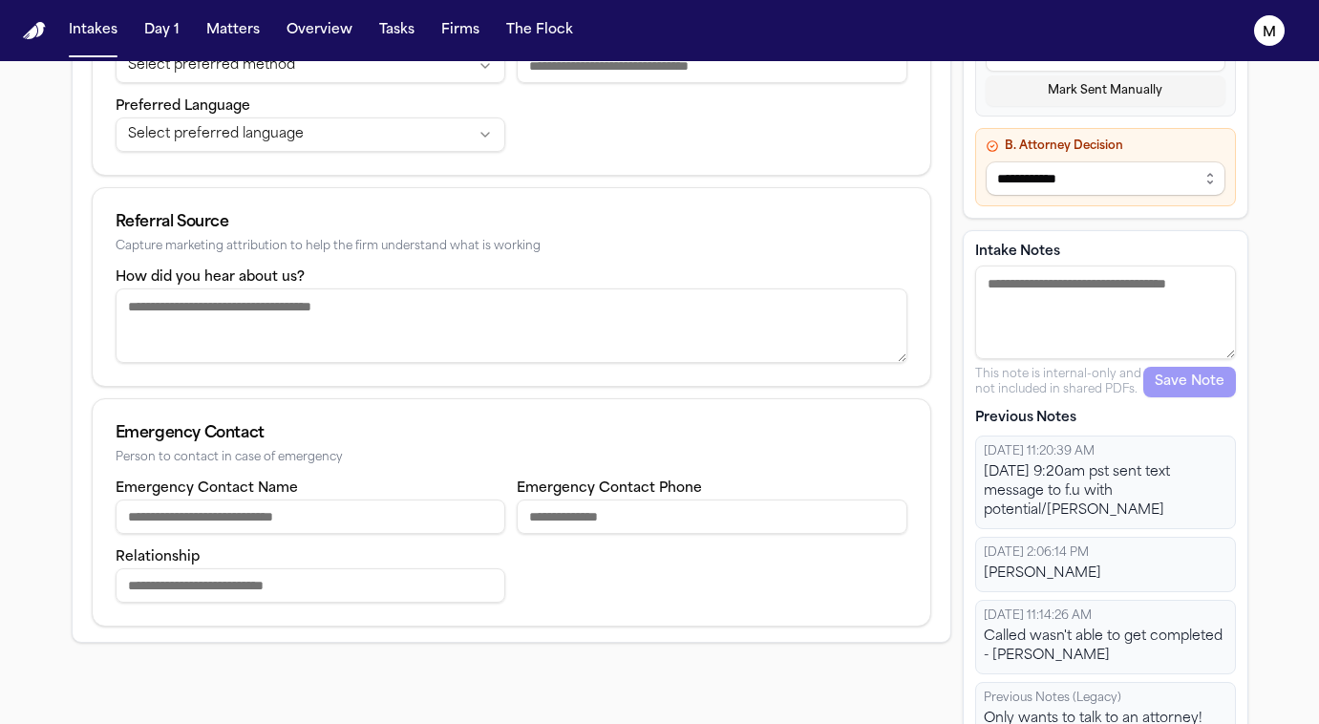
scroll to position [526, 0]
click at [1041, 284] on textarea "Intake Notes" at bounding box center [1106, 314] width 261 height 94
type textarea "**********"
click at [1207, 368] on button "Save Note" at bounding box center [1190, 383] width 93 height 31
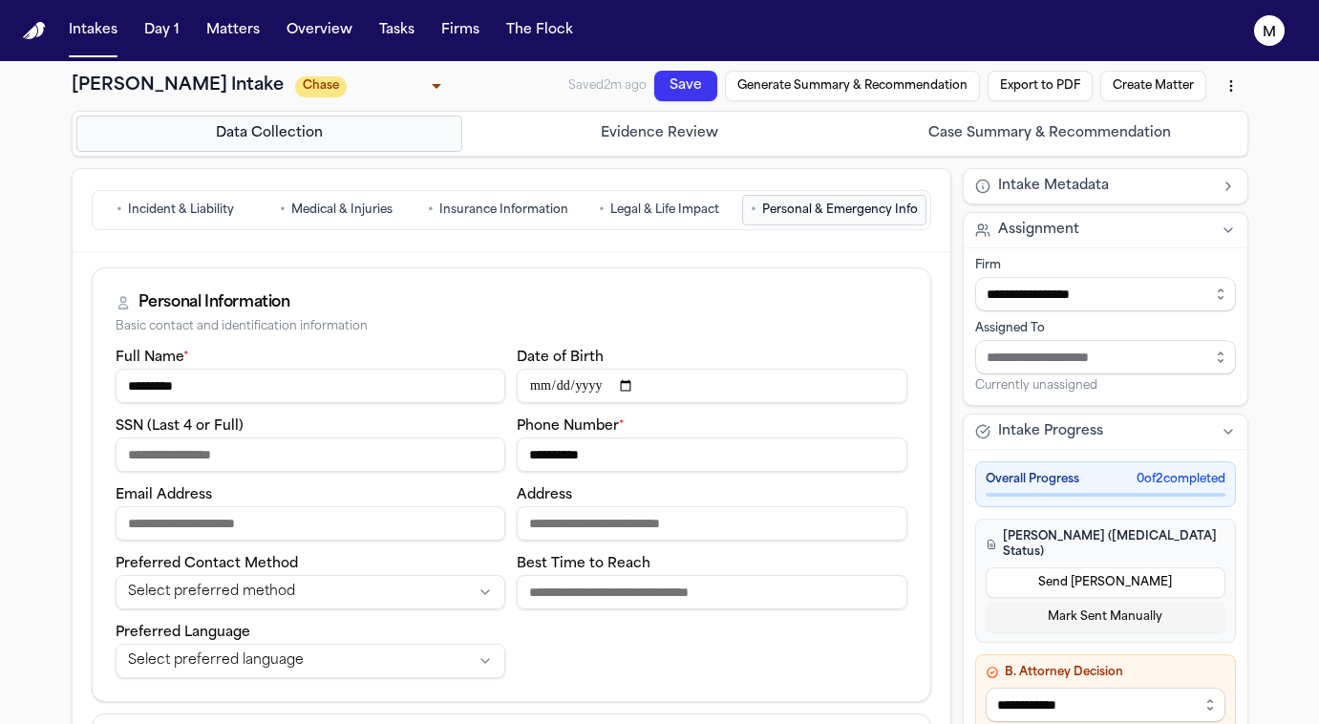
scroll to position [0, 0]
click at [682, 84] on button "Save" at bounding box center [685, 86] width 63 height 31
click at [705, 88] on button "Save" at bounding box center [684, 97] width 70 height 54
click at [89, 43] on button "Intakes" at bounding box center [93, 30] width 64 height 34
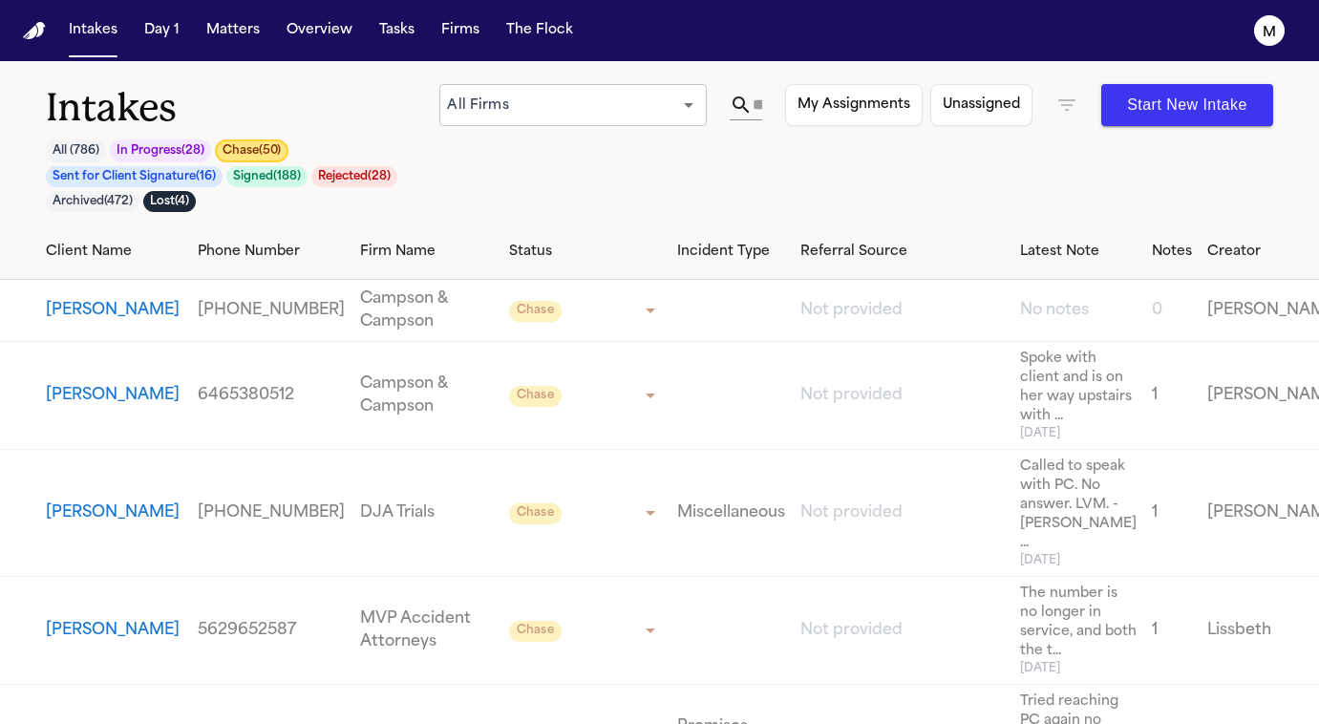
click at [268, 159] on button "Chase ( 50 )" at bounding box center [252, 150] width 74 height 23
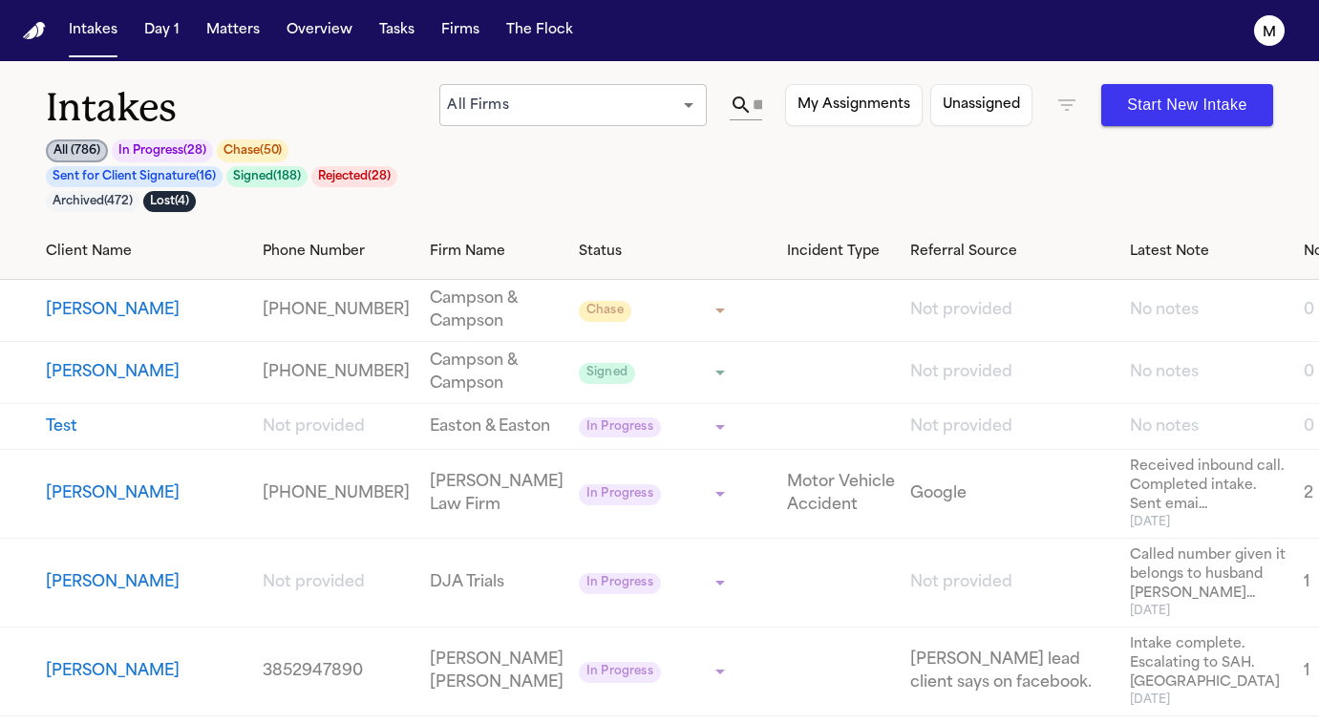
scroll to position [0, 5]
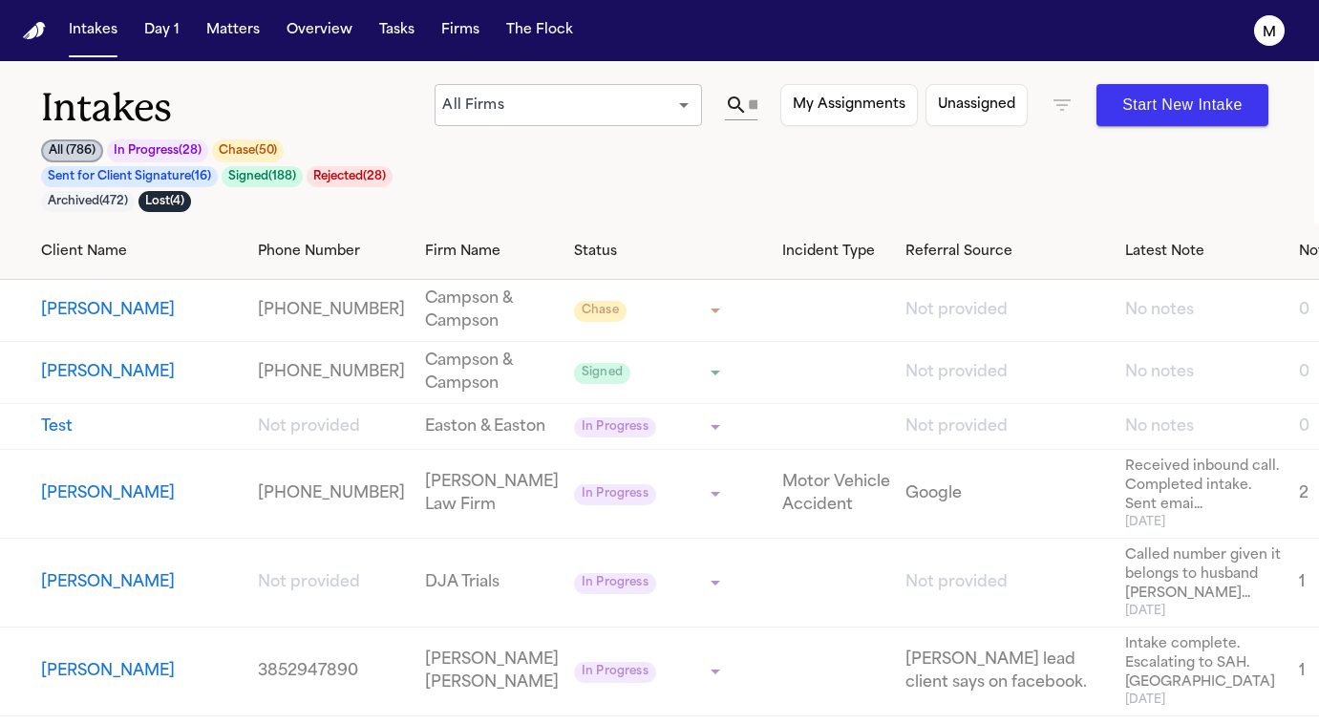
click at [265, 155] on button "Chase ( 50 )" at bounding box center [248, 150] width 72 height 23
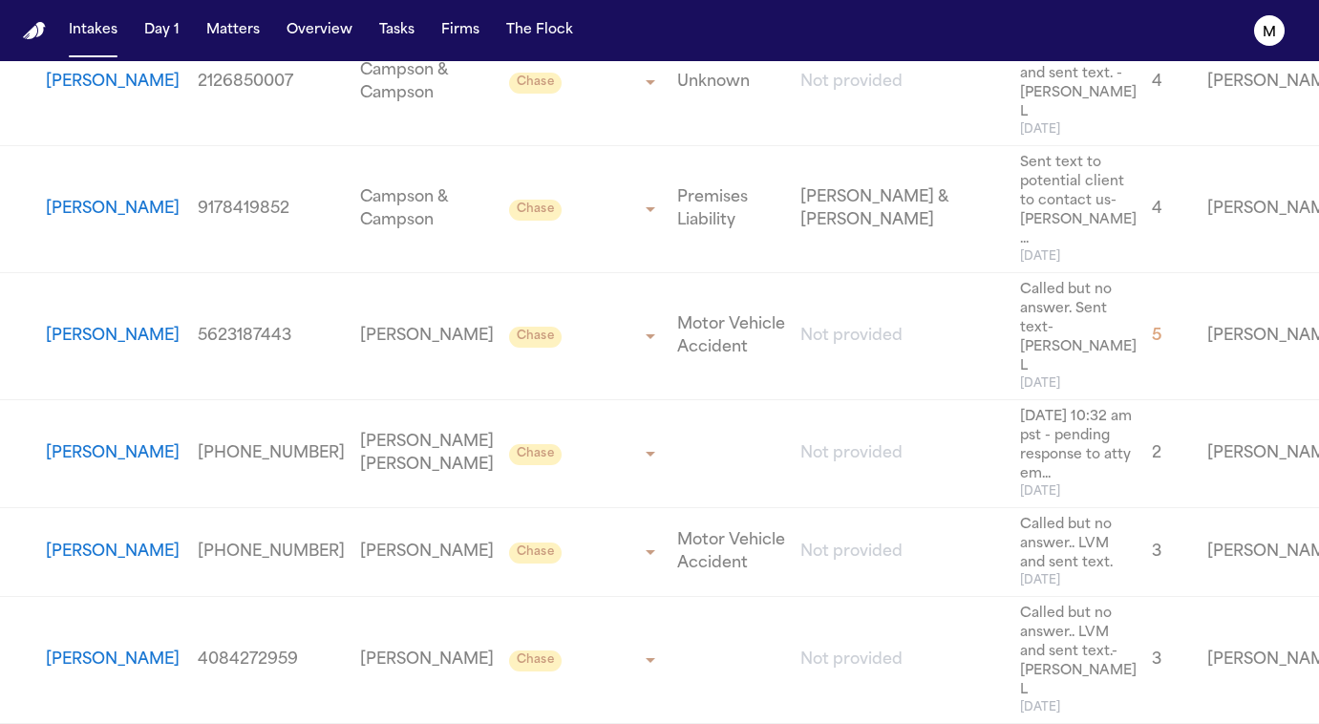
scroll to position [4902, 0]
